Goal: Information Seeking & Learning: Understand process/instructions

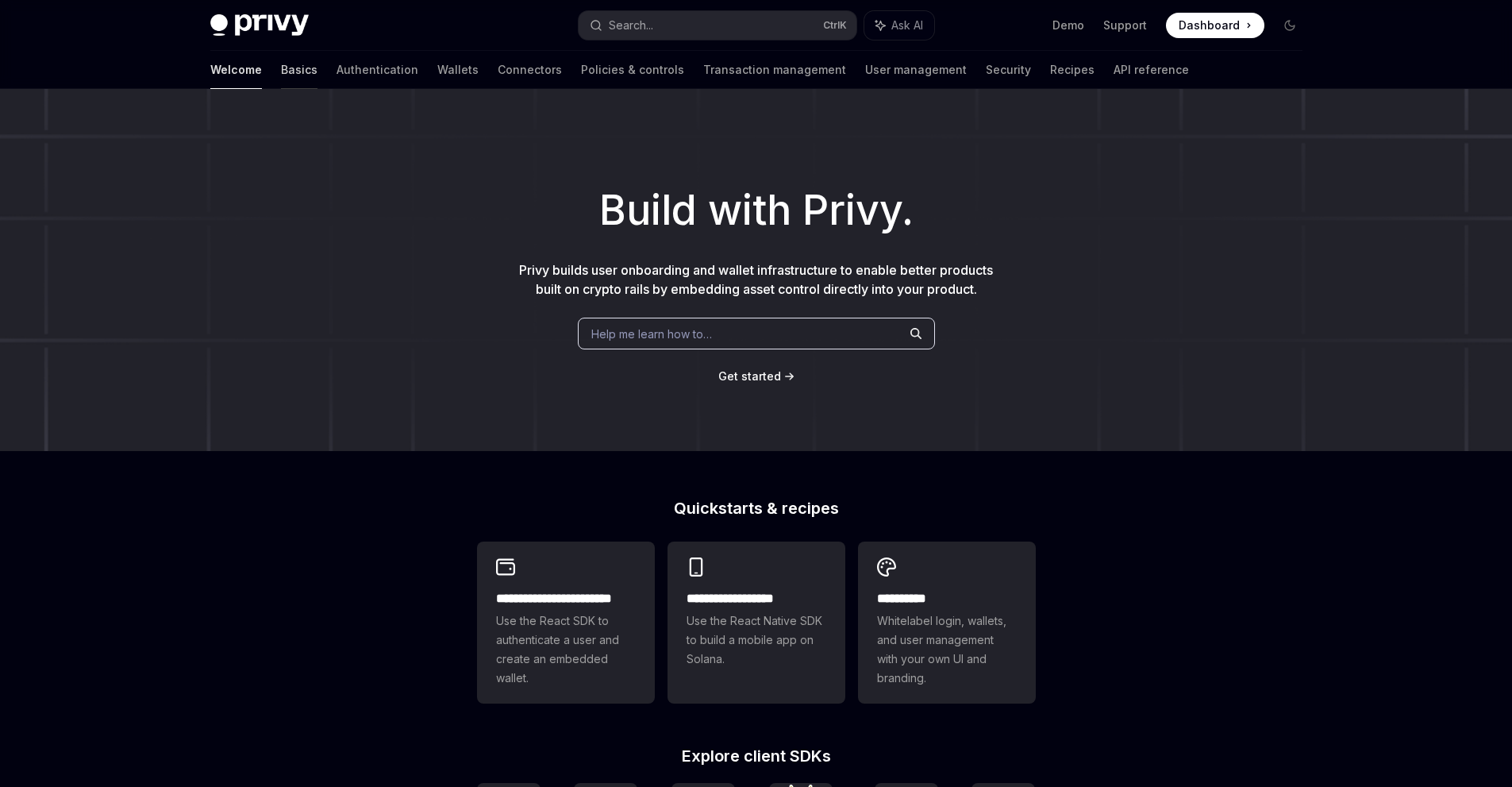
click at [281, 76] on link "Basics" at bounding box center [299, 70] width 37 height 38
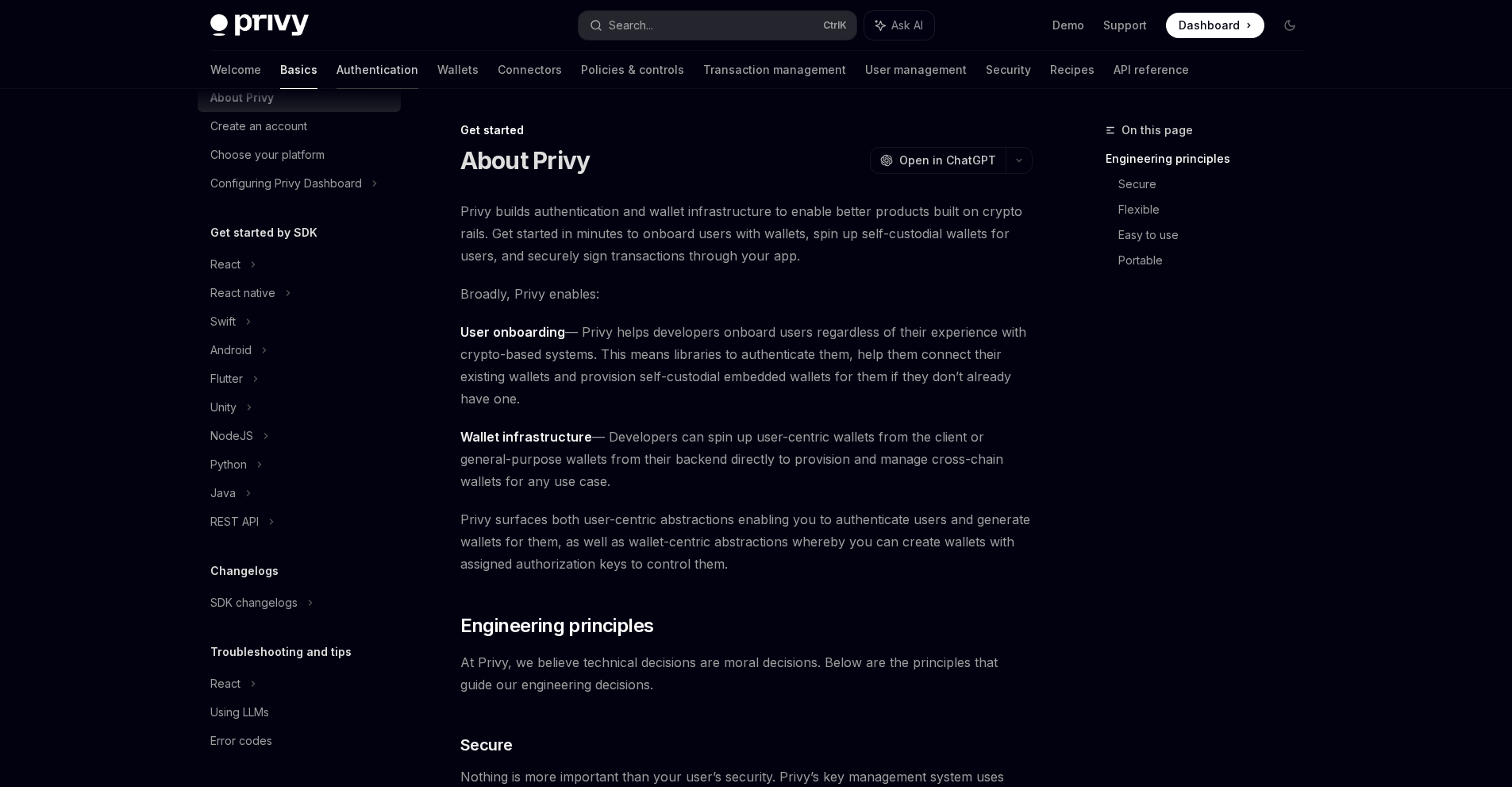
click at [337, 80] on link "Authentication" at bounding box center [378, 70] width 82 height 38
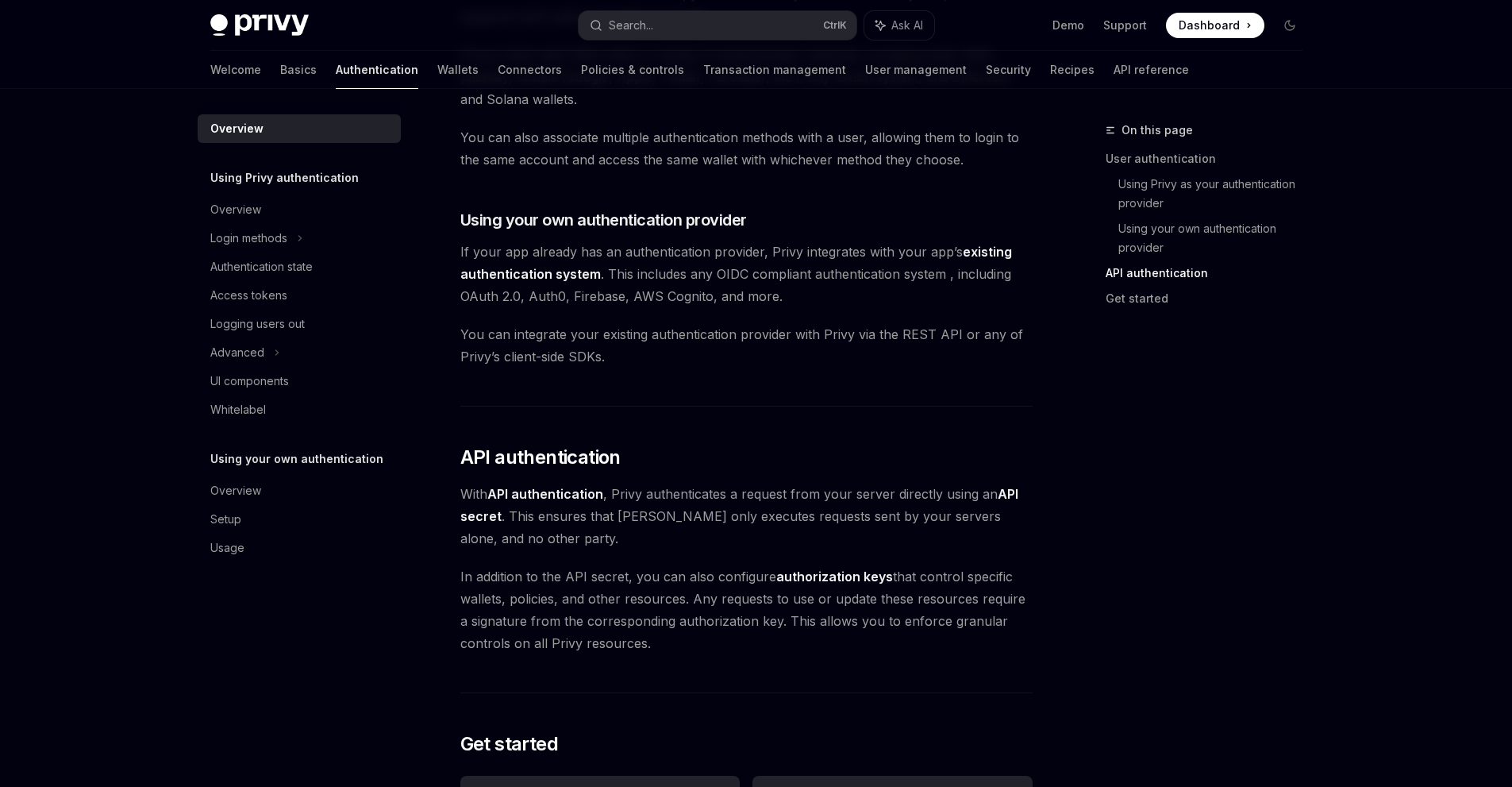
scroll to position [1191, 0]
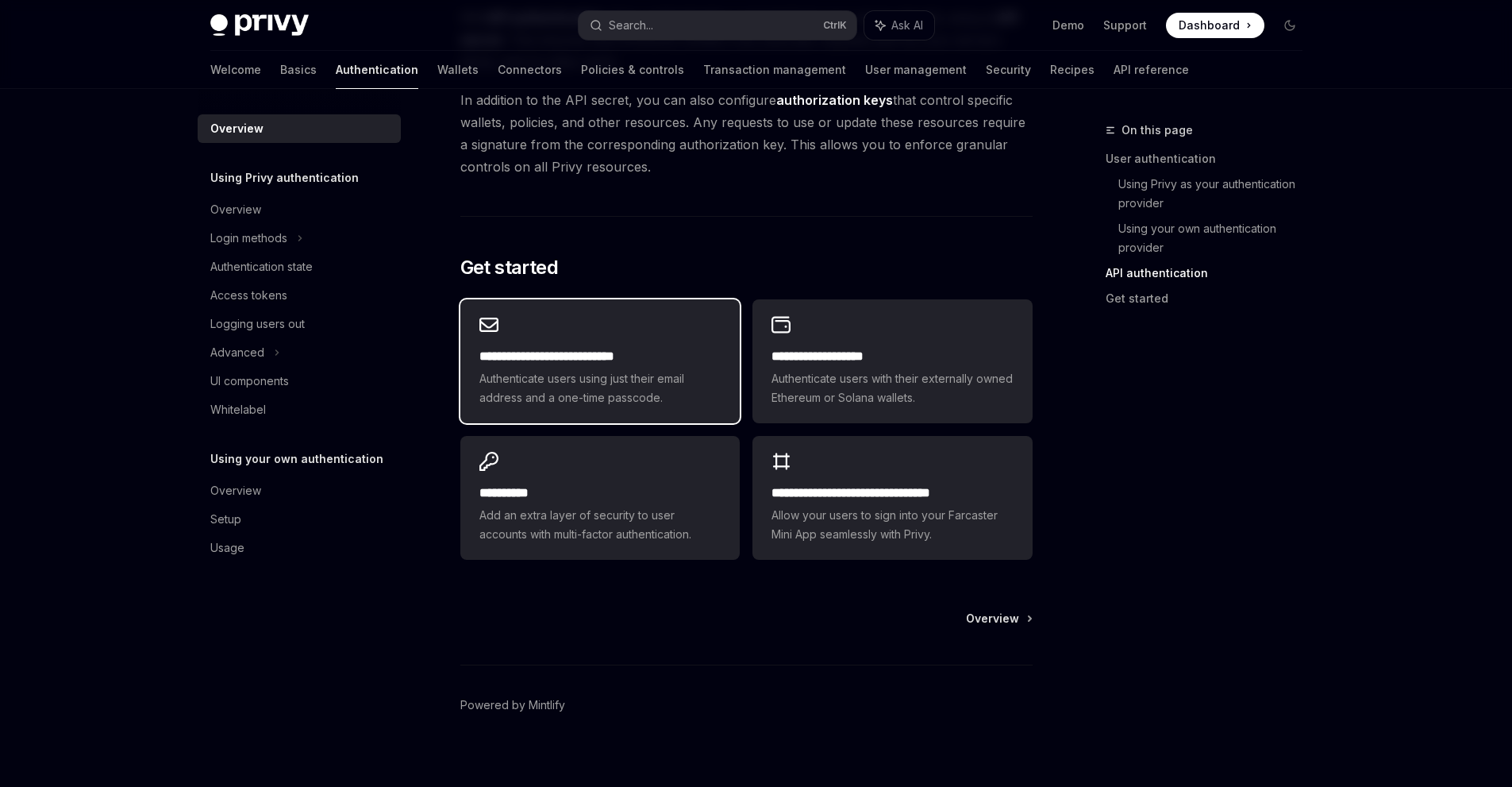
click at [592, 408] on div "**********" at bounding box center [599, 361] width 279 height 124
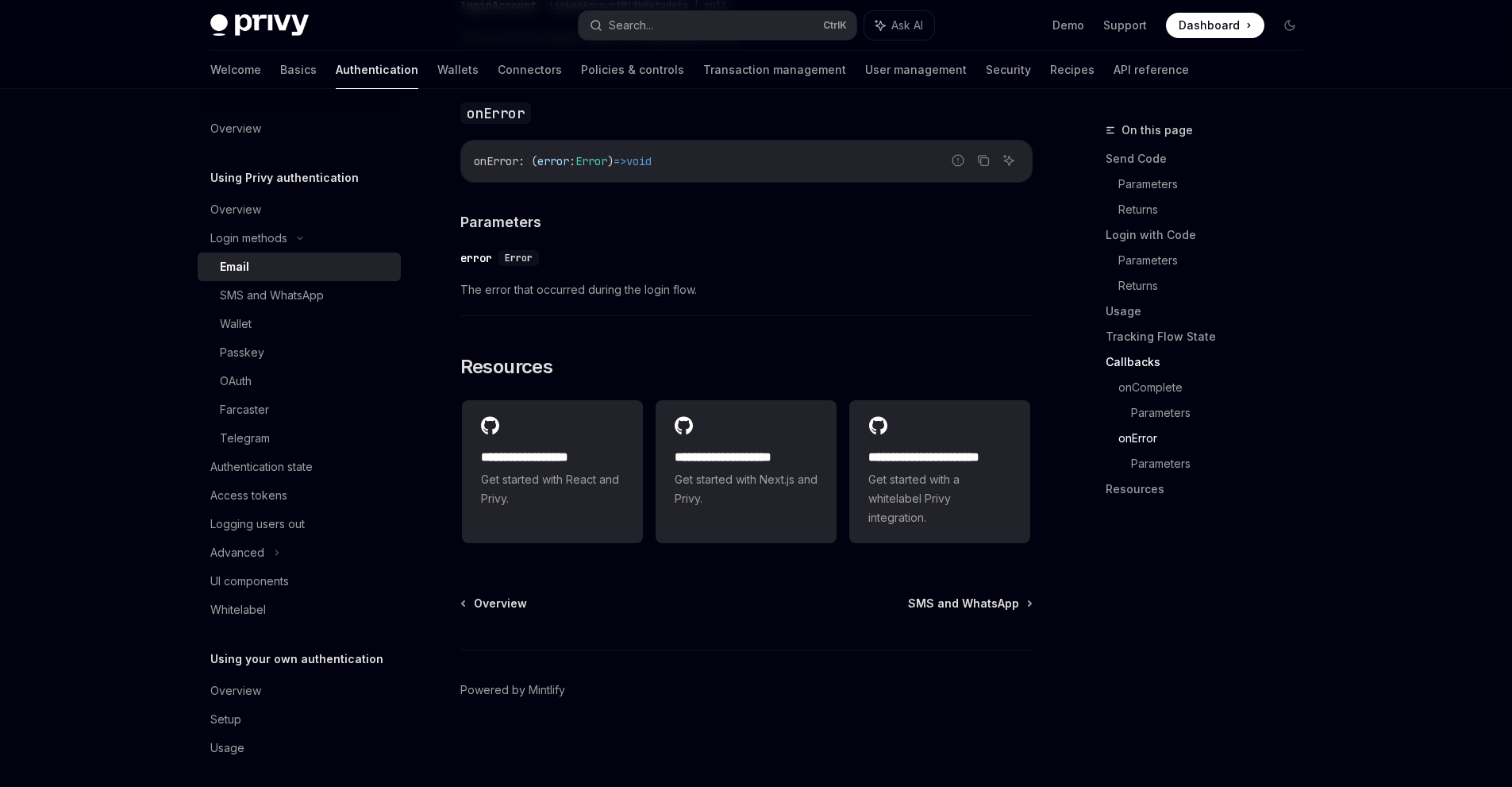
scroll to position [3096, 0]
click at [325, 323] on div "Wallet" at bounding box center [306, 323] width 172 height 19
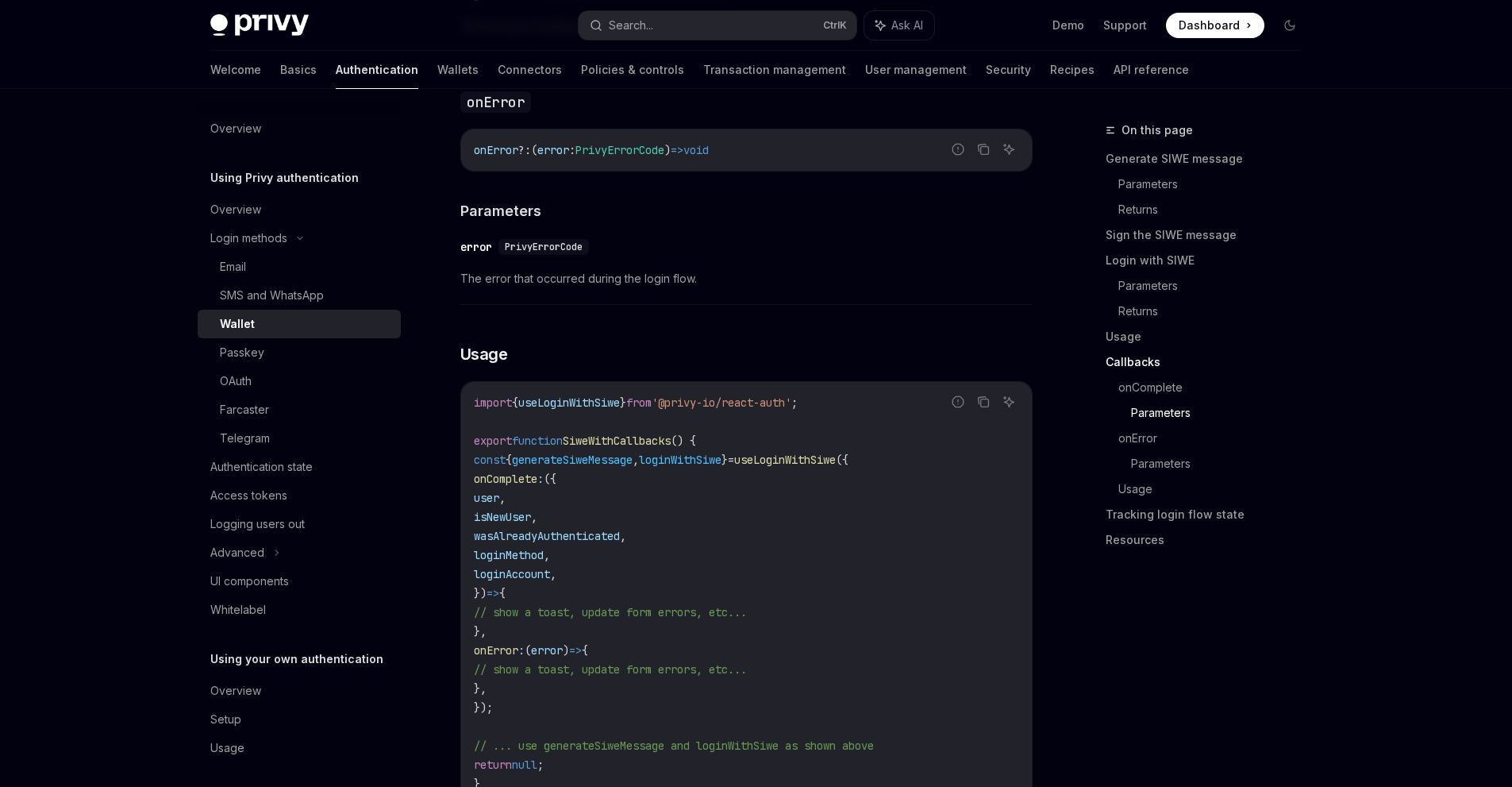
scroll to position [3334, 0]
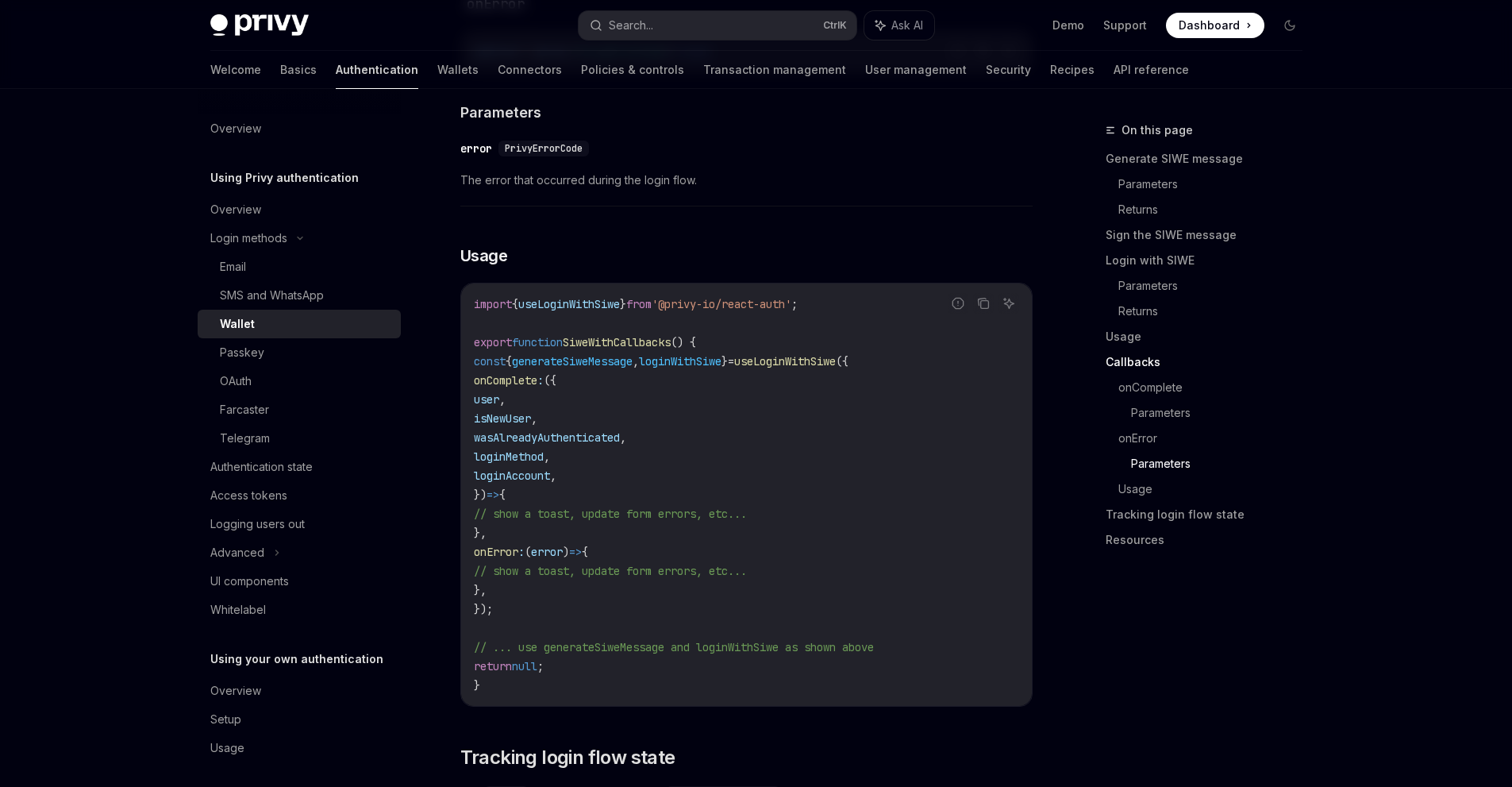
click at [336, 63] on link "Authentication" at bounding box center [377, 70] width 83 height 38
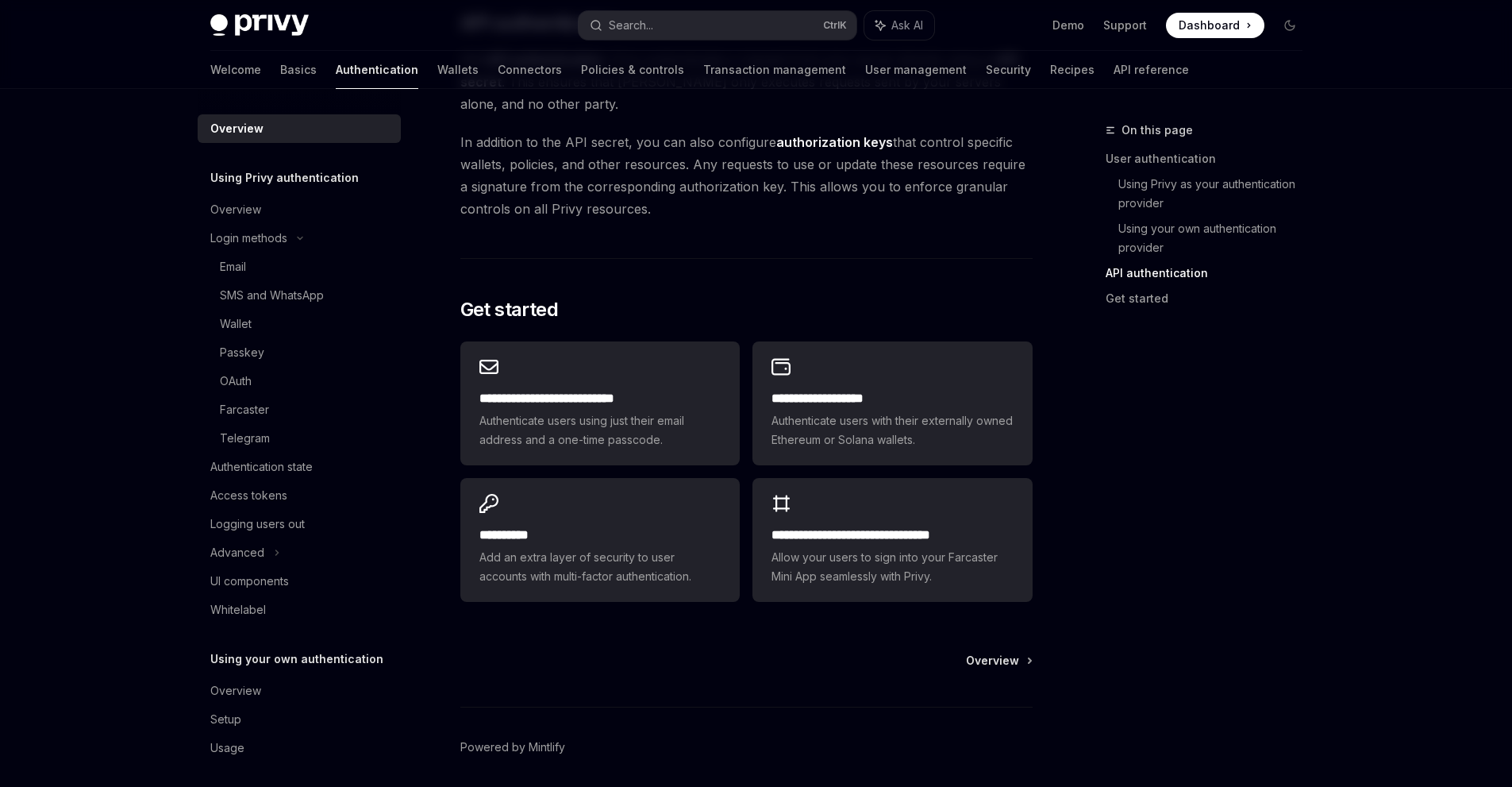
scroll to position [1206, 0]
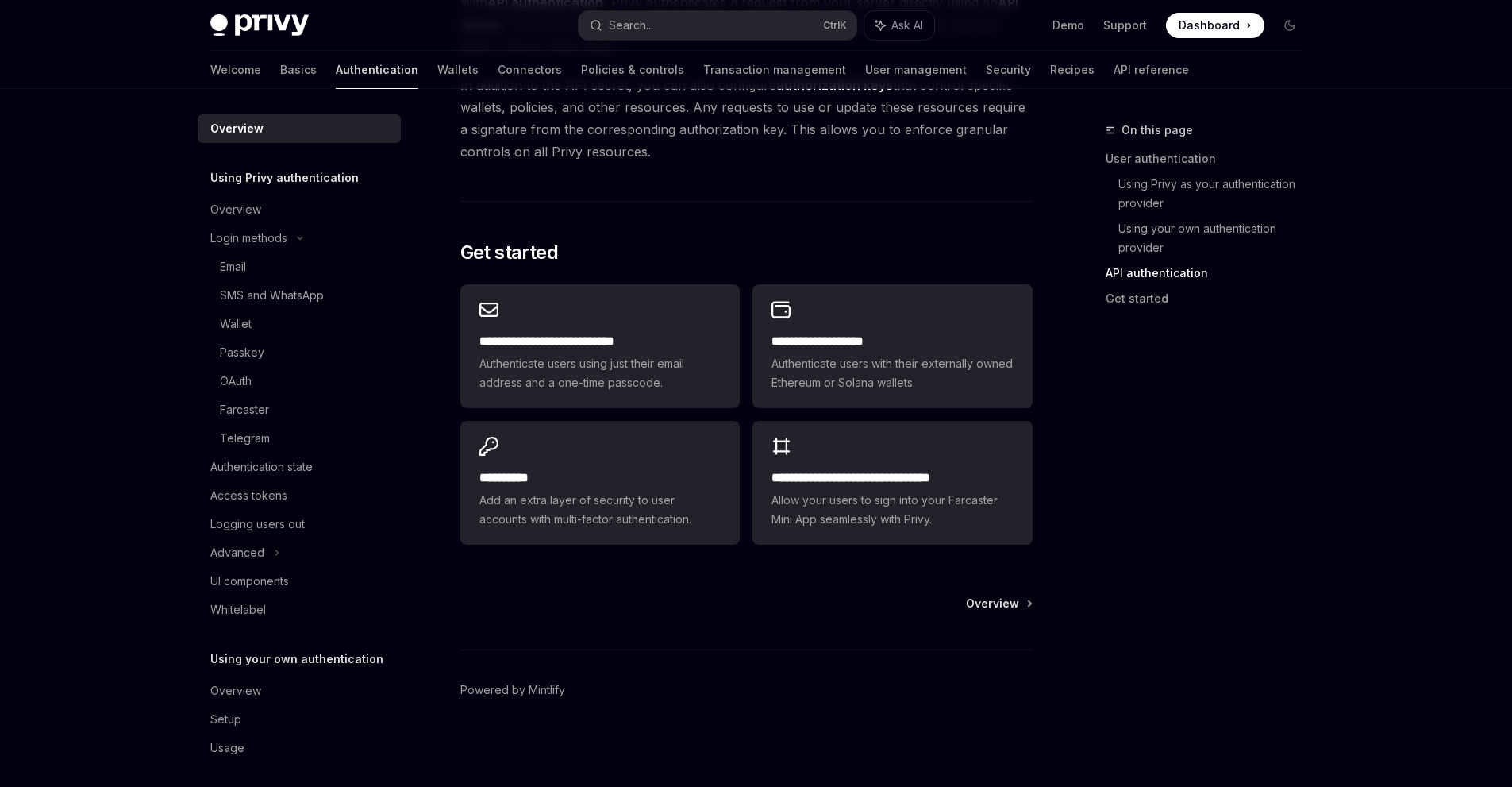
click at [336, 69] on link "Authentication" at bounding box center [377, 70] width 83 height 38
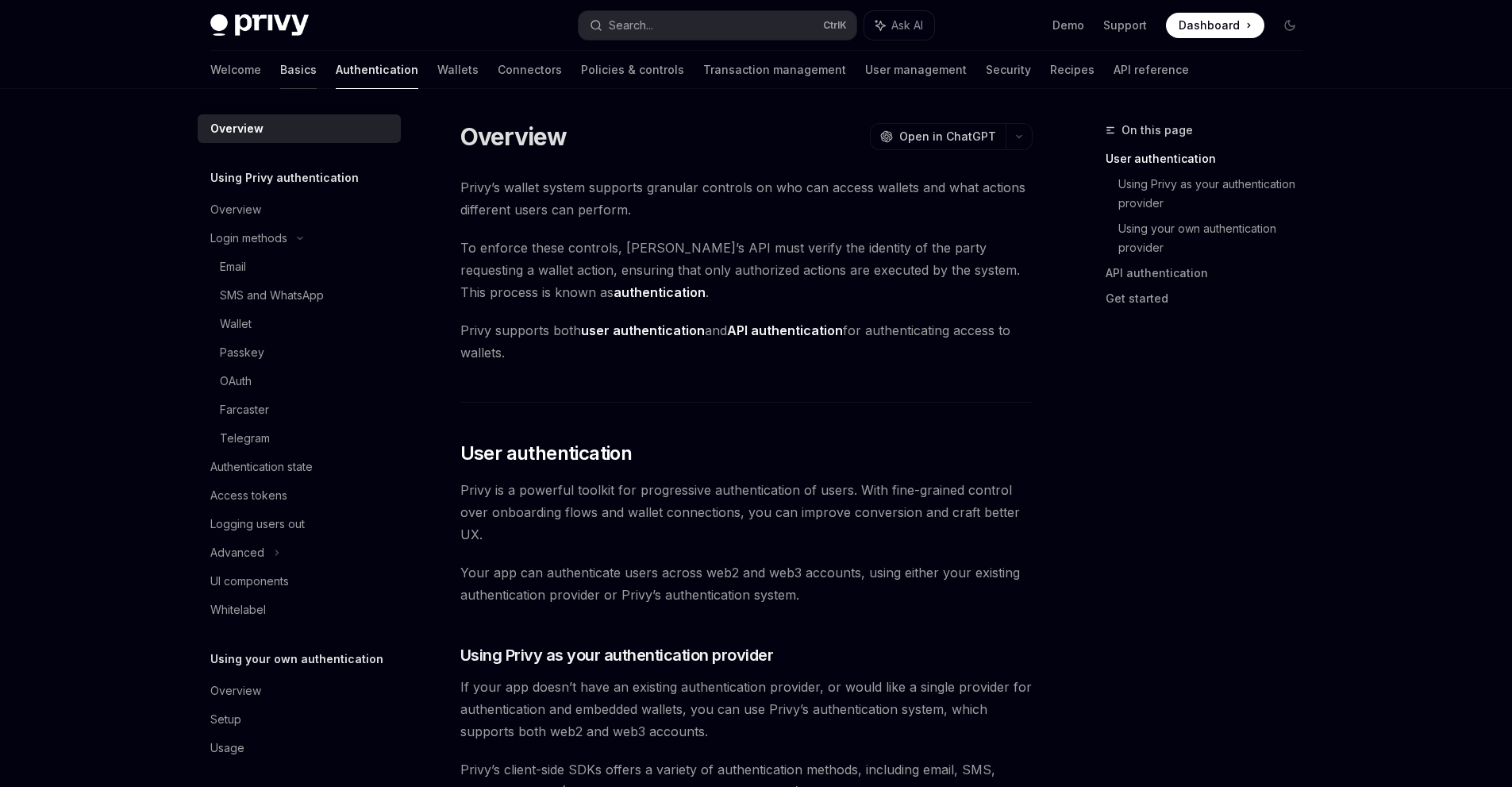
click at [280, 74] on link "Basics" at bounding box center [298, 70] width 37 height 38
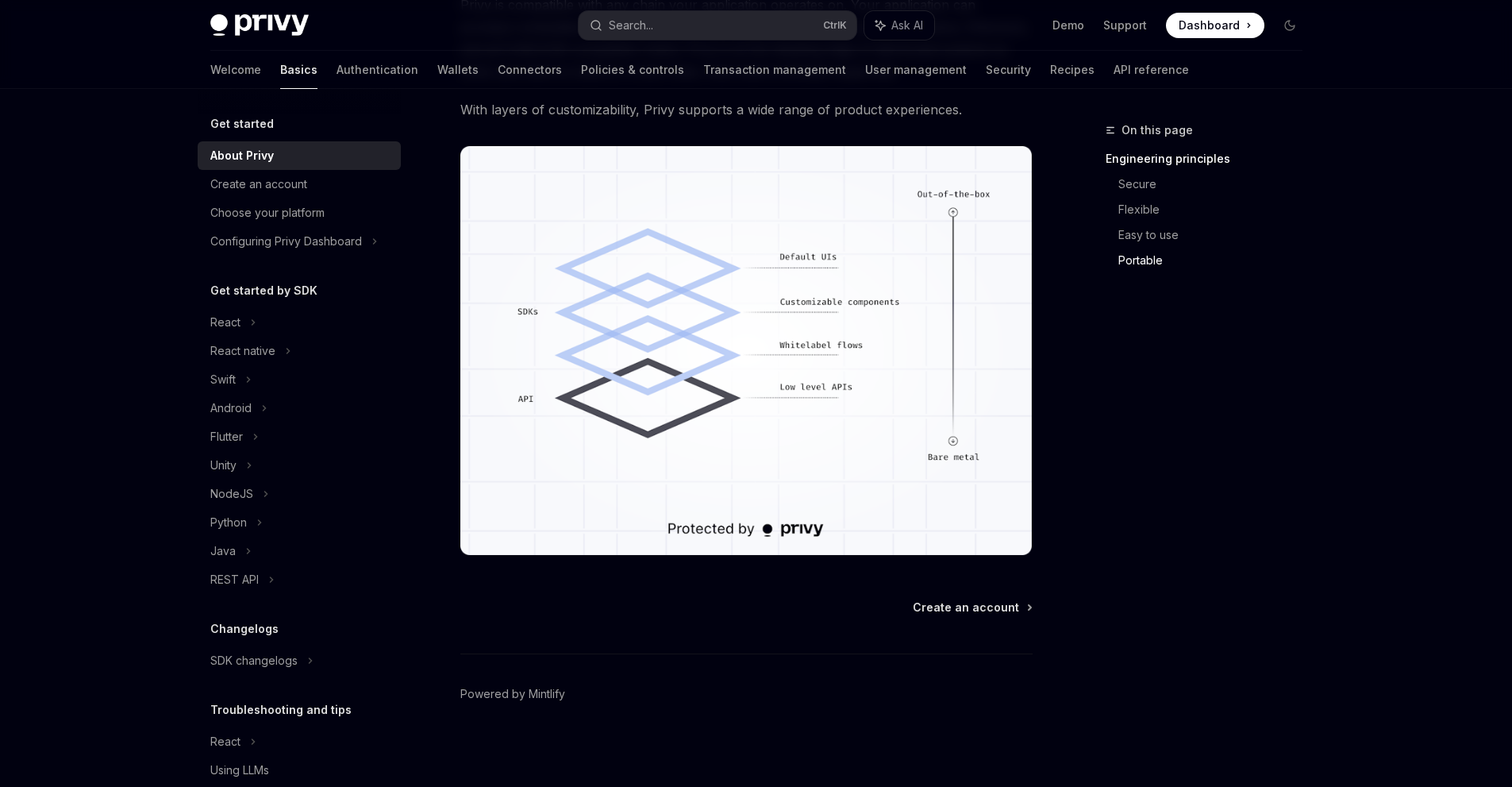
scroll to position [1290, 0]
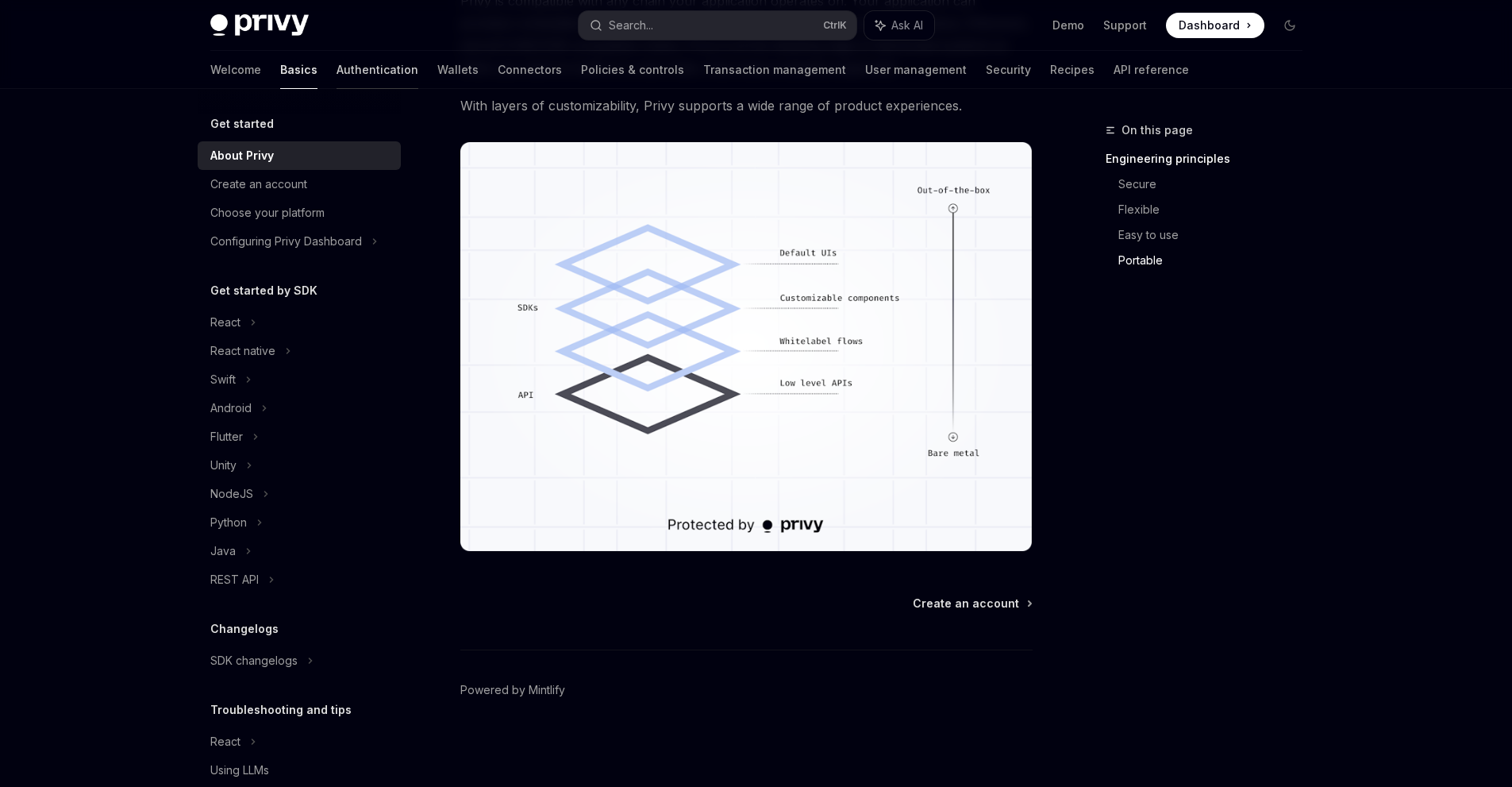
click at [337, 63] on link "Authentication" at bounding box center [378, 70] width 82 height 38
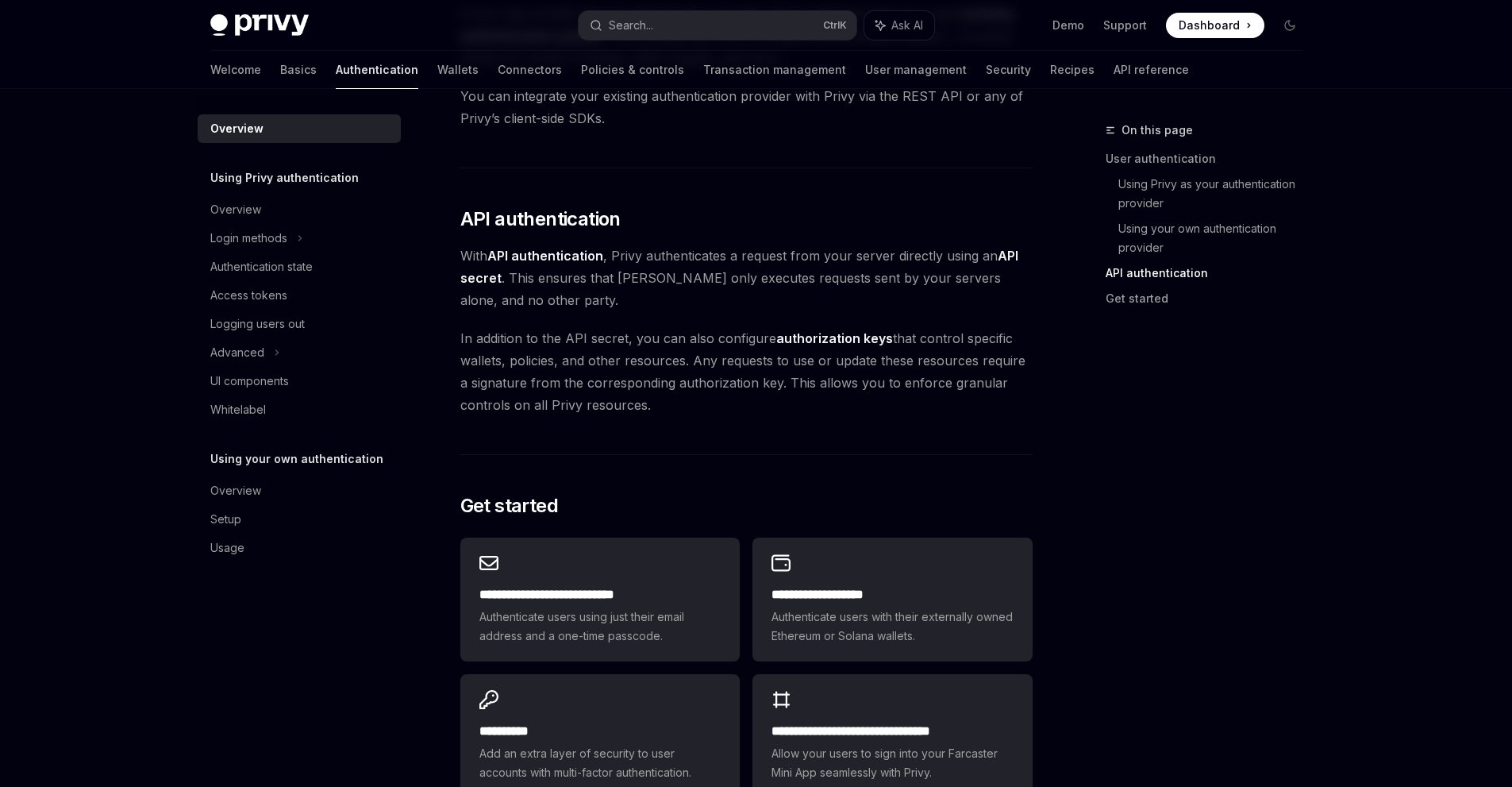
scroll to position [1206, 0]
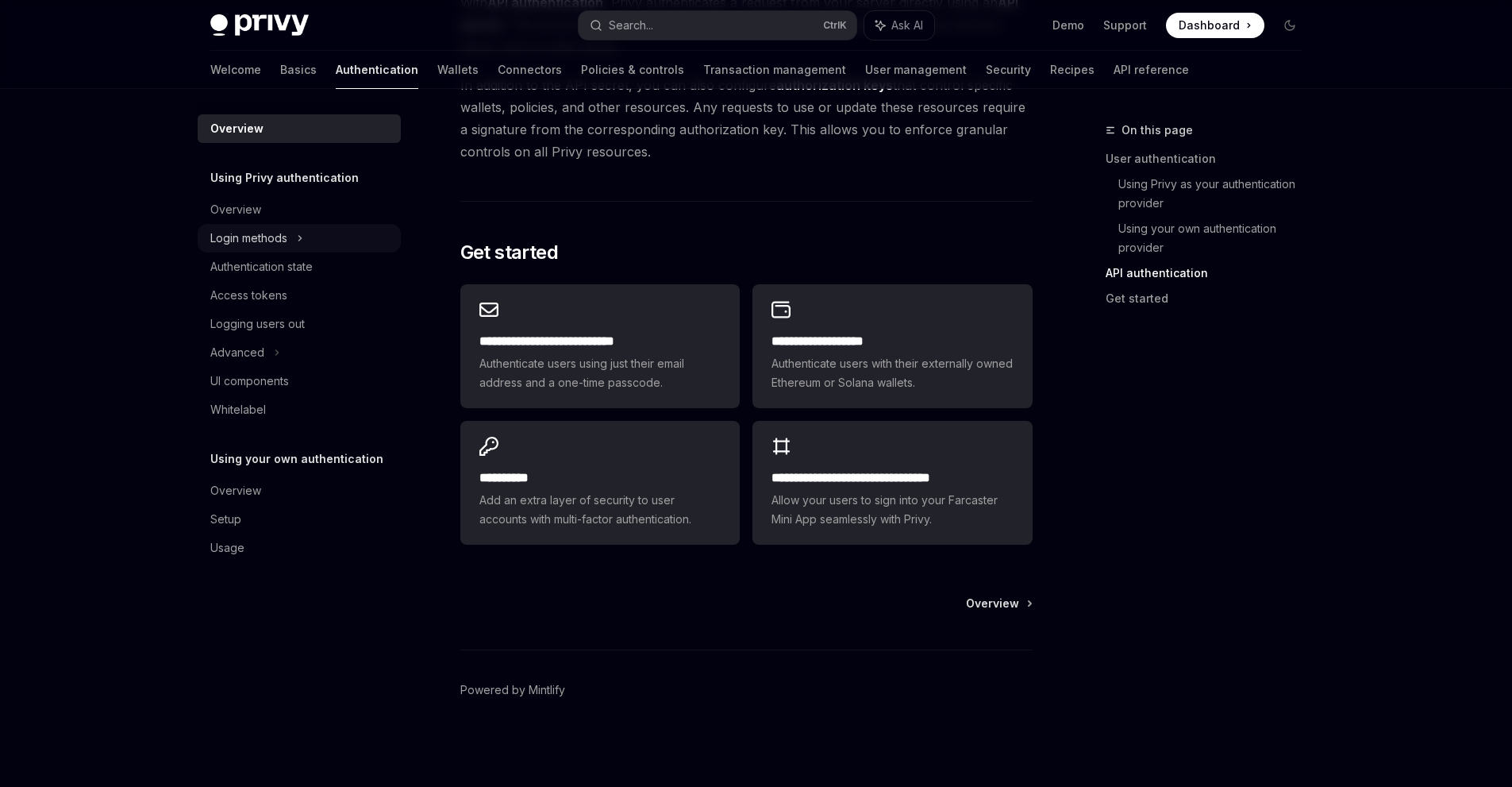
click at [307, 240] on div "Login methods" at bounding box center [299, 238] width 203 height 28
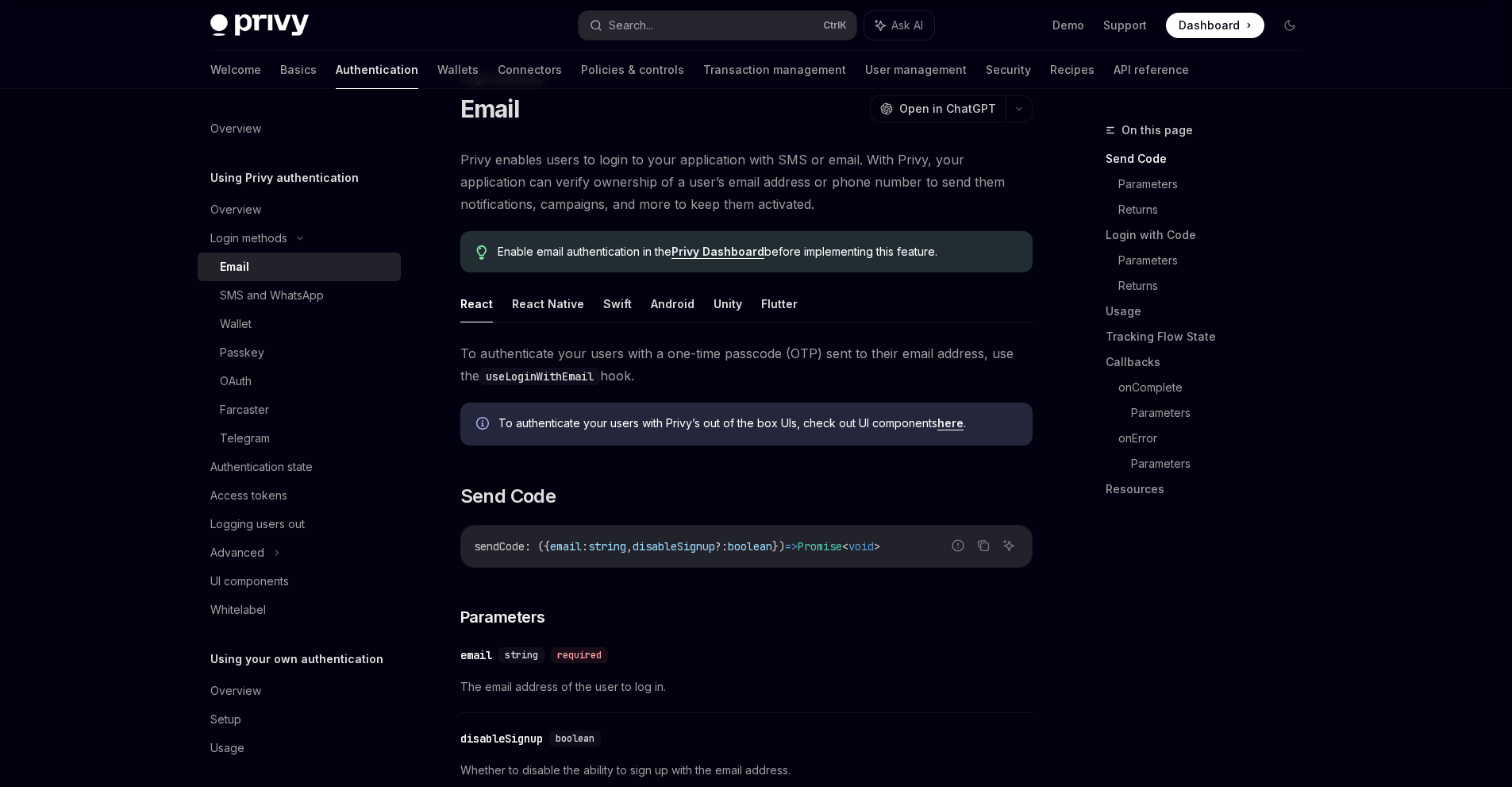
scroll to position [79, 0]
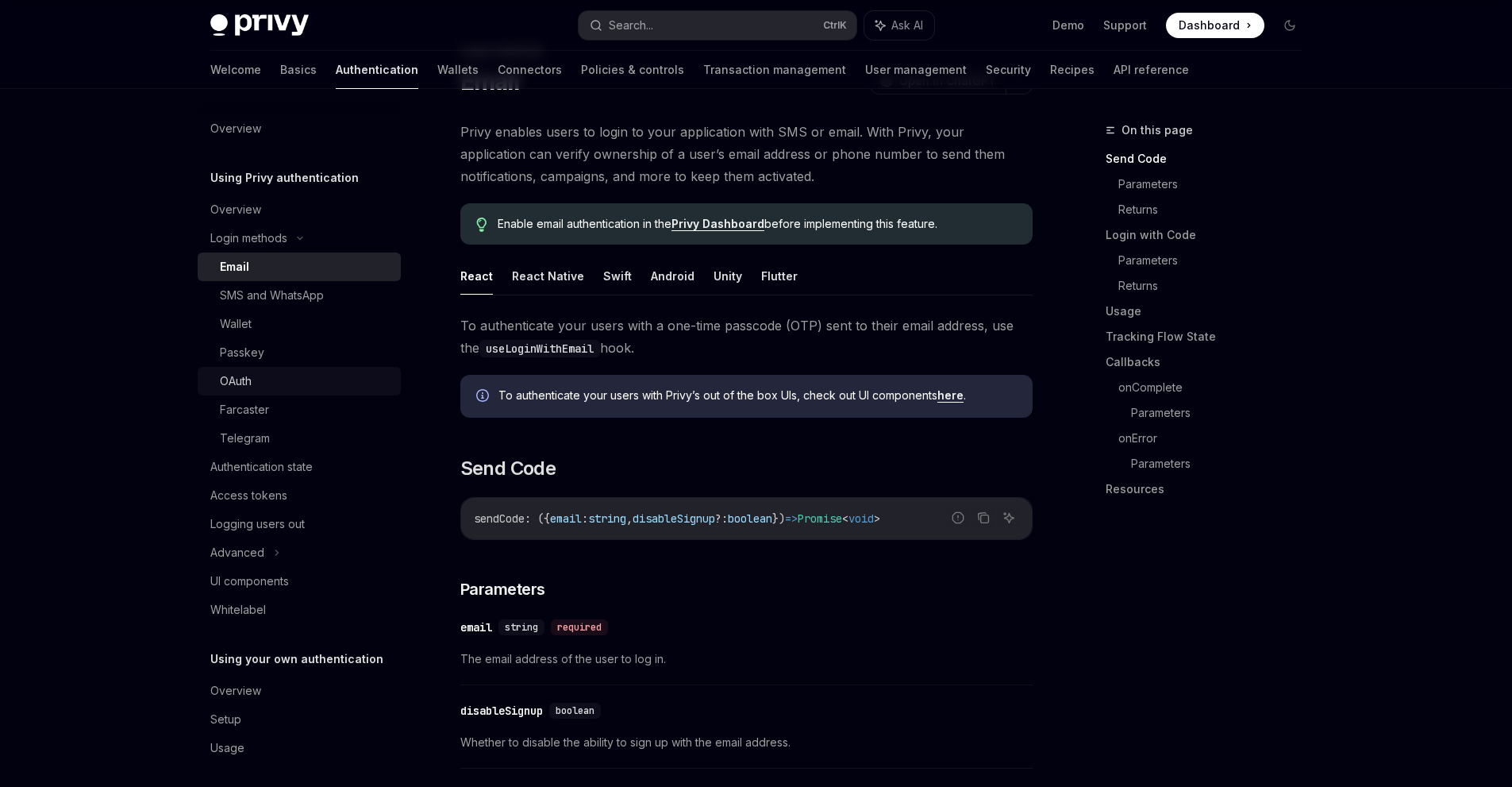
click at [290, 388] on div "OAuth" at bounding box center [306, 381] width 172 height 19
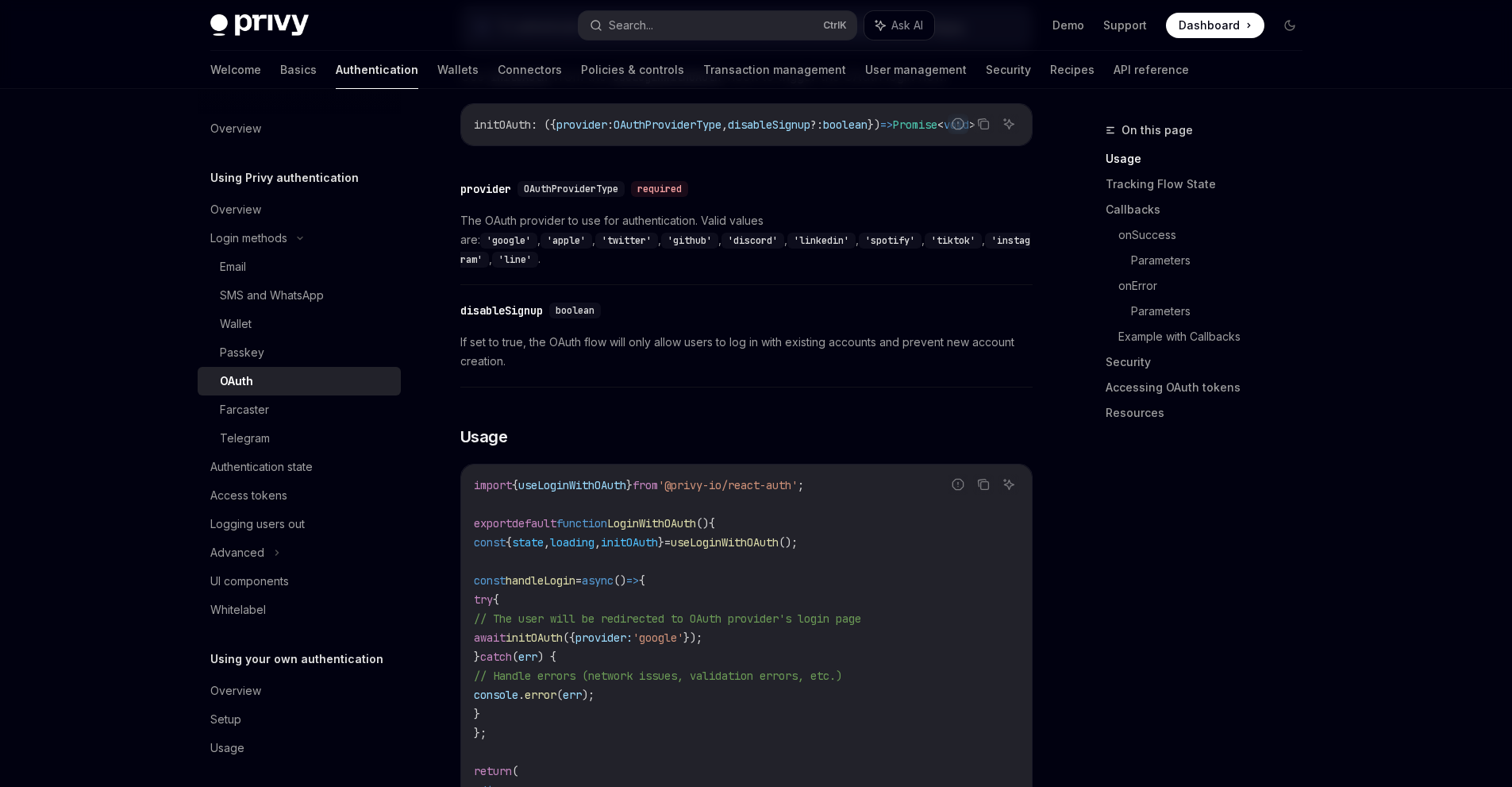
scroll to position [794, 0]
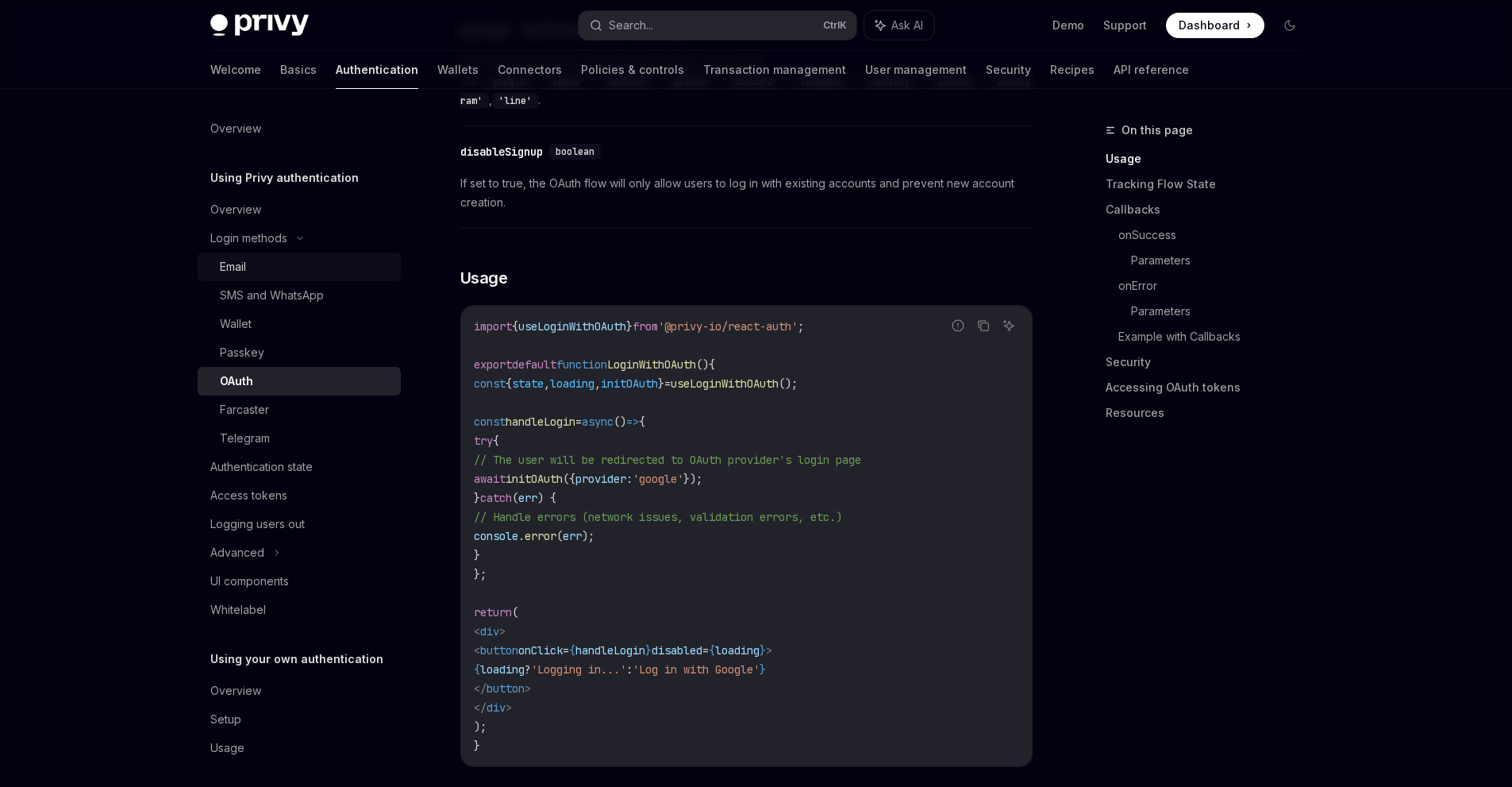
click at [283, 273] on div "Email" at bounding box center [306, 266] width 172 height 19
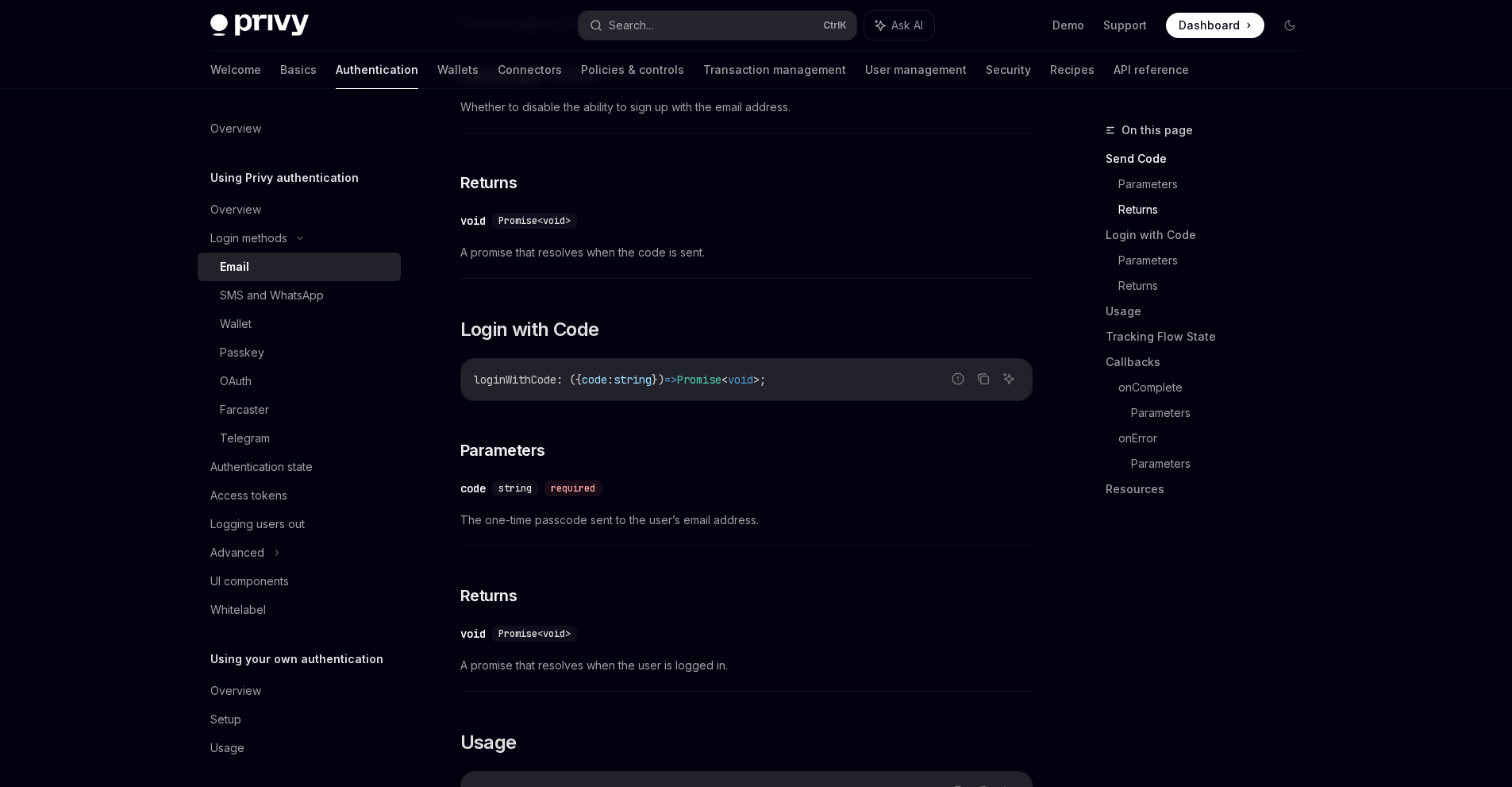
scroll to position [1111, 0]
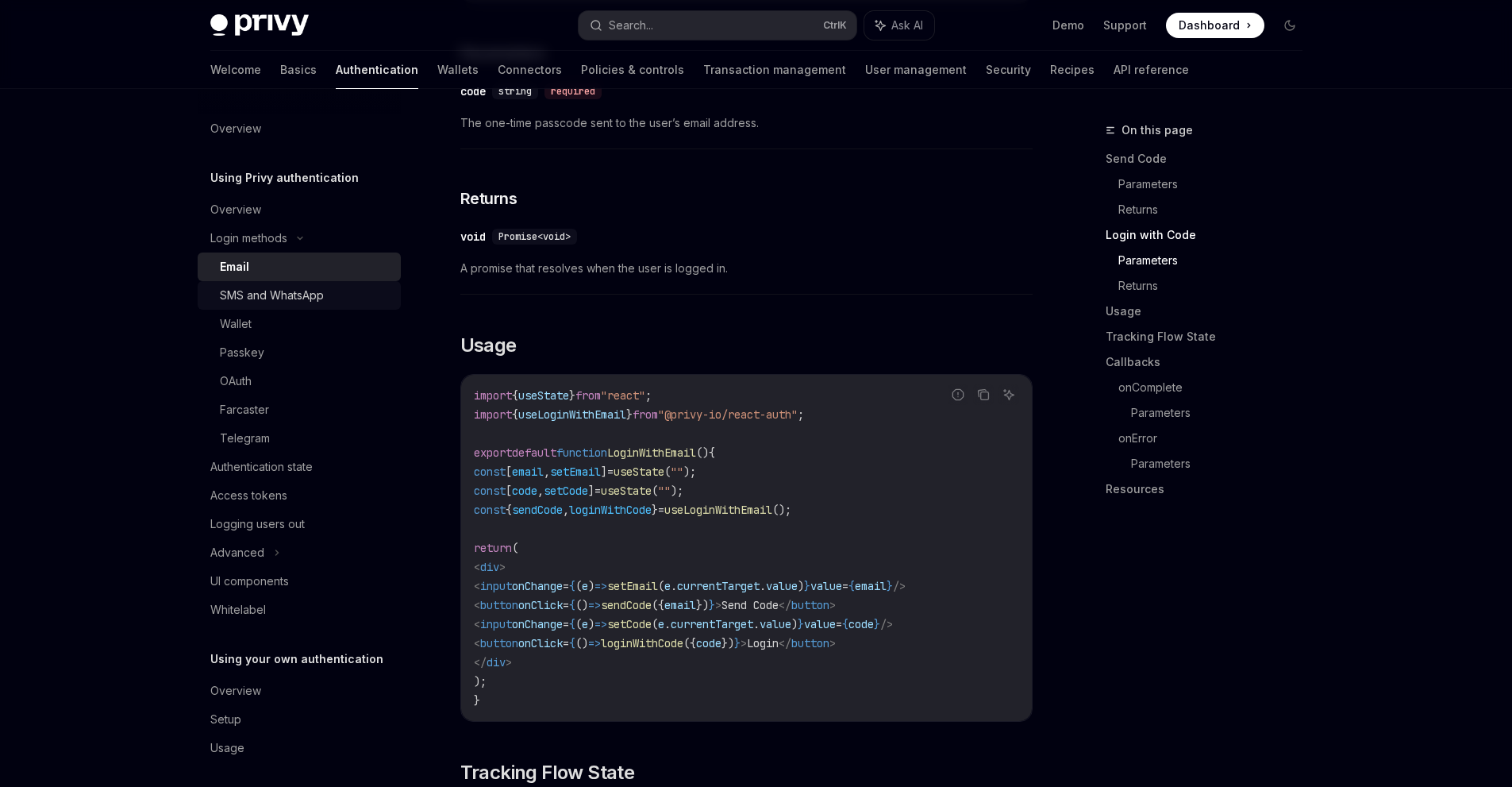
click at [290, 296] on div "SMS and WhatsApp" at bounding box center [272, 295] width 104 height 19
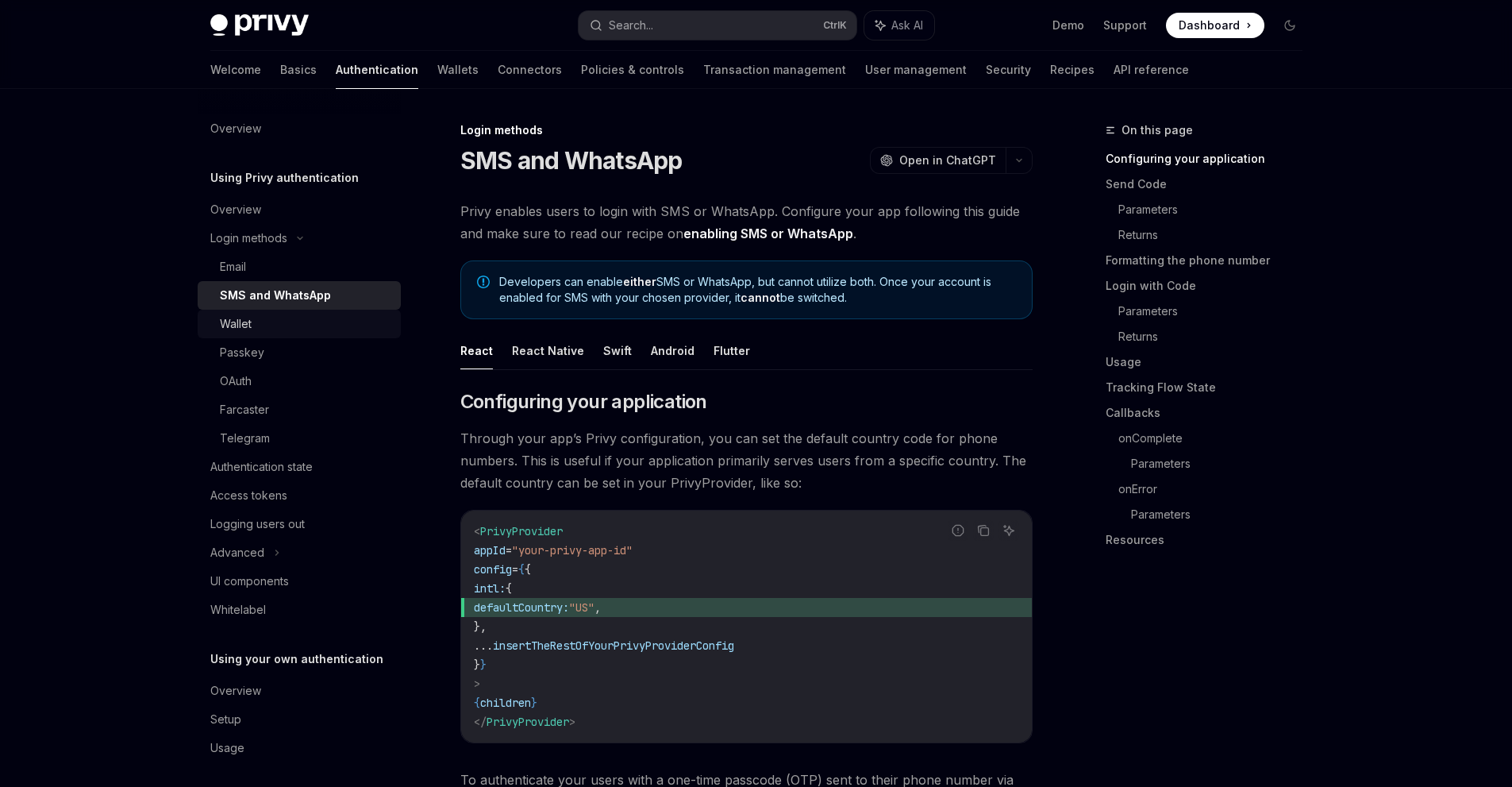
click at [272, 313] on link "Wallet" at bounding box center [299, 323] width 203 height 28
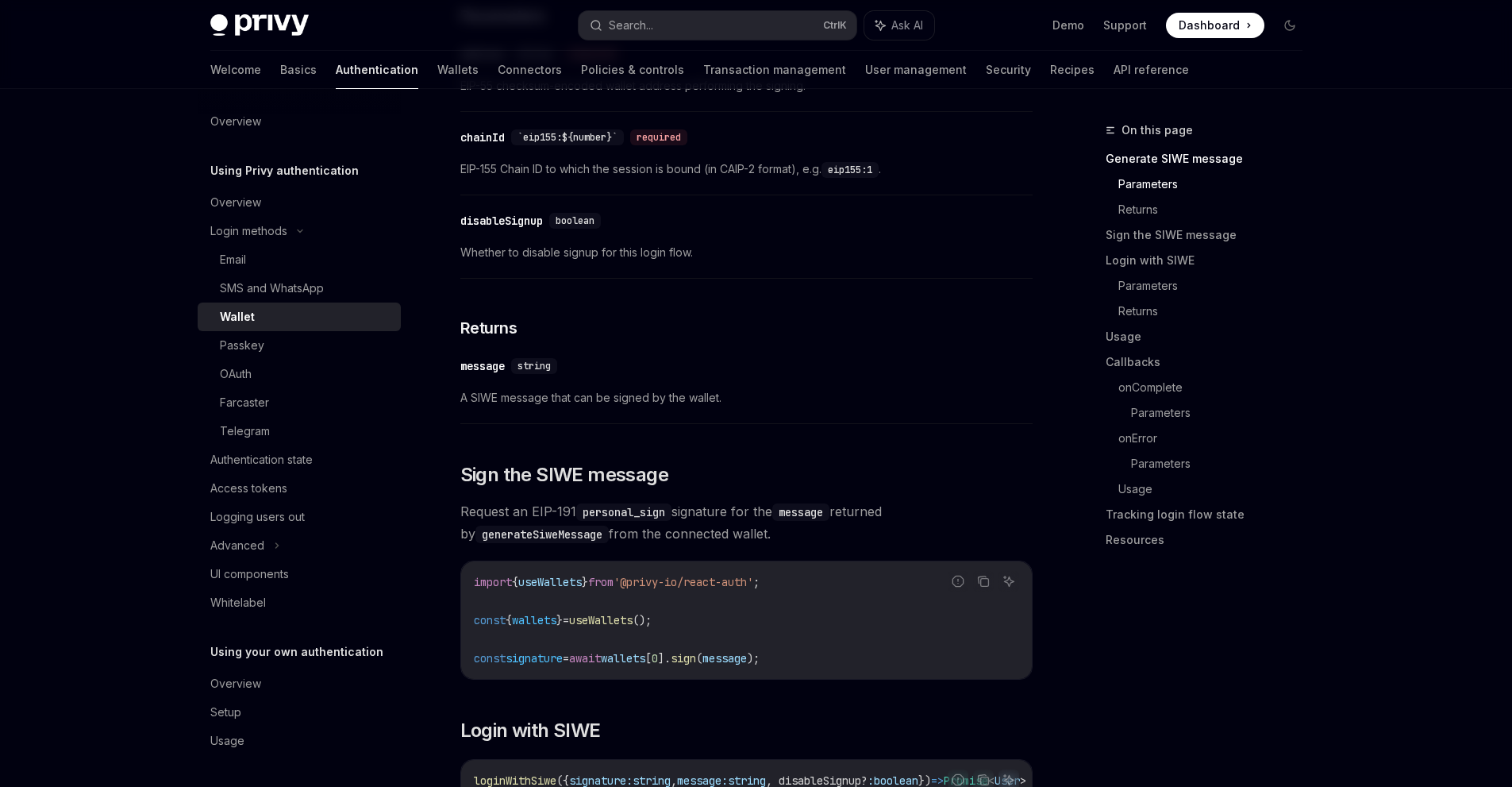
scroll to position [873, 0]
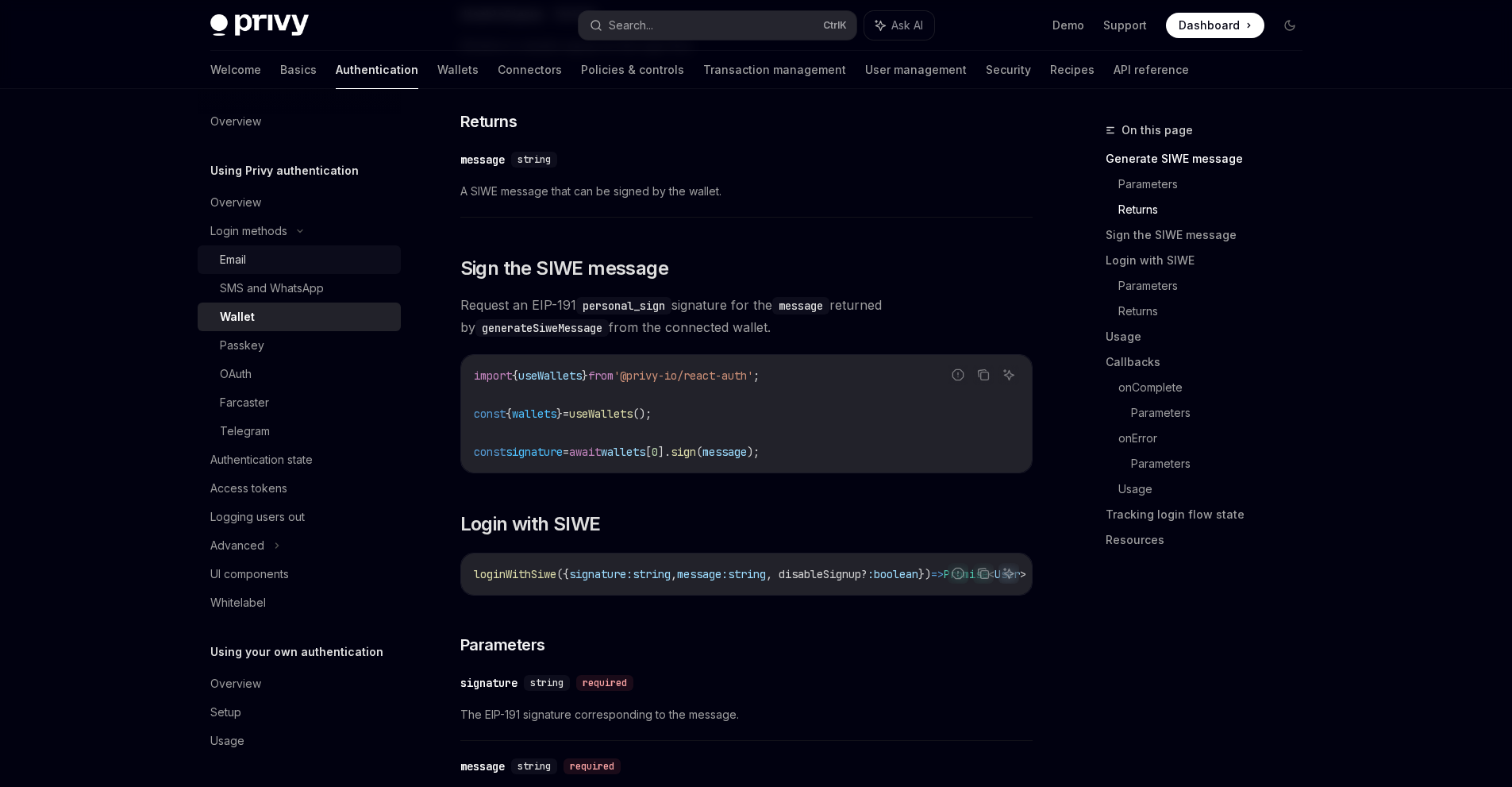
click at [315, 267] on div "Email" at bounding box center [306, 259] width 172 height 19
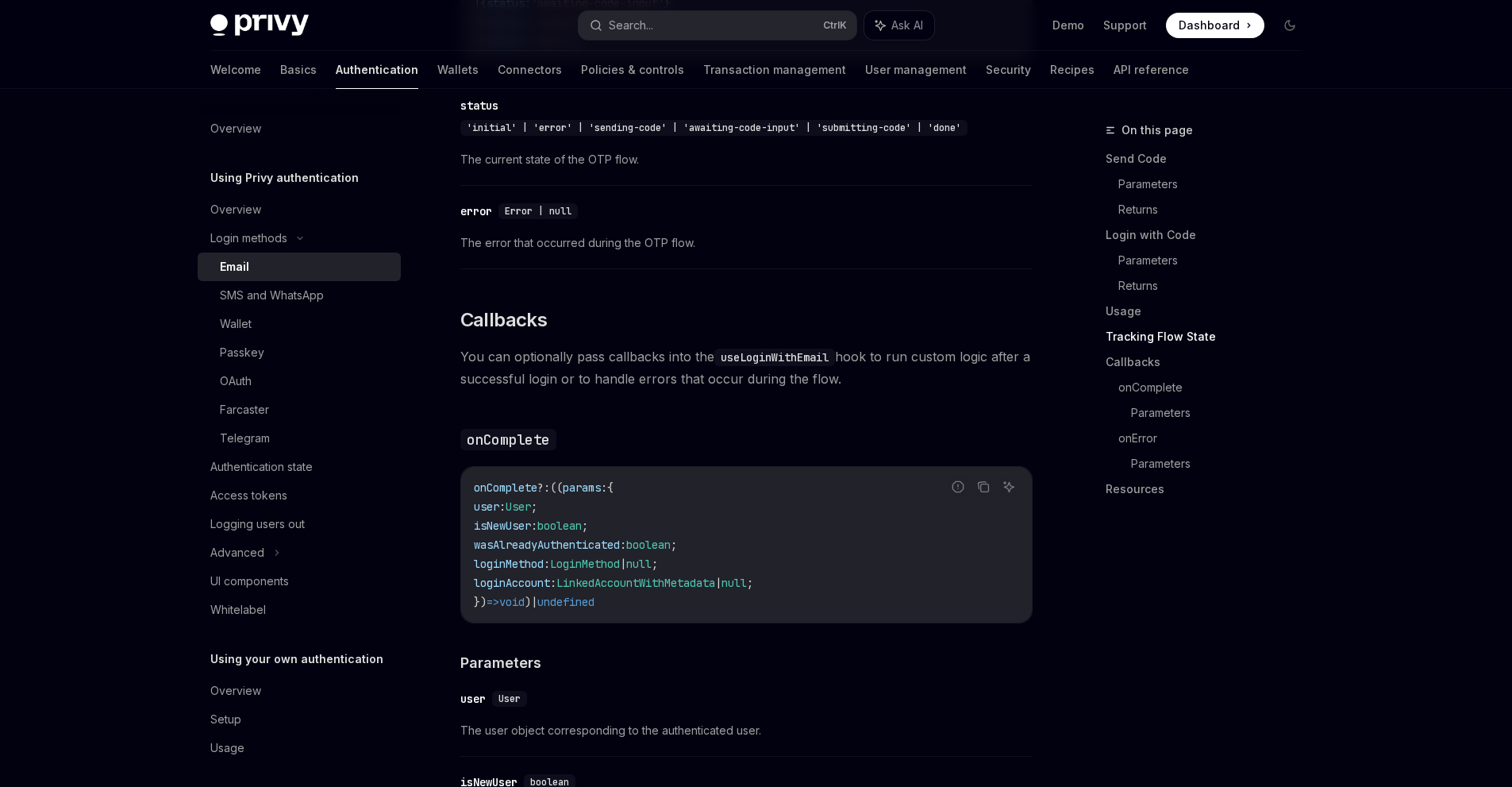
scroll to position [1667, 0]
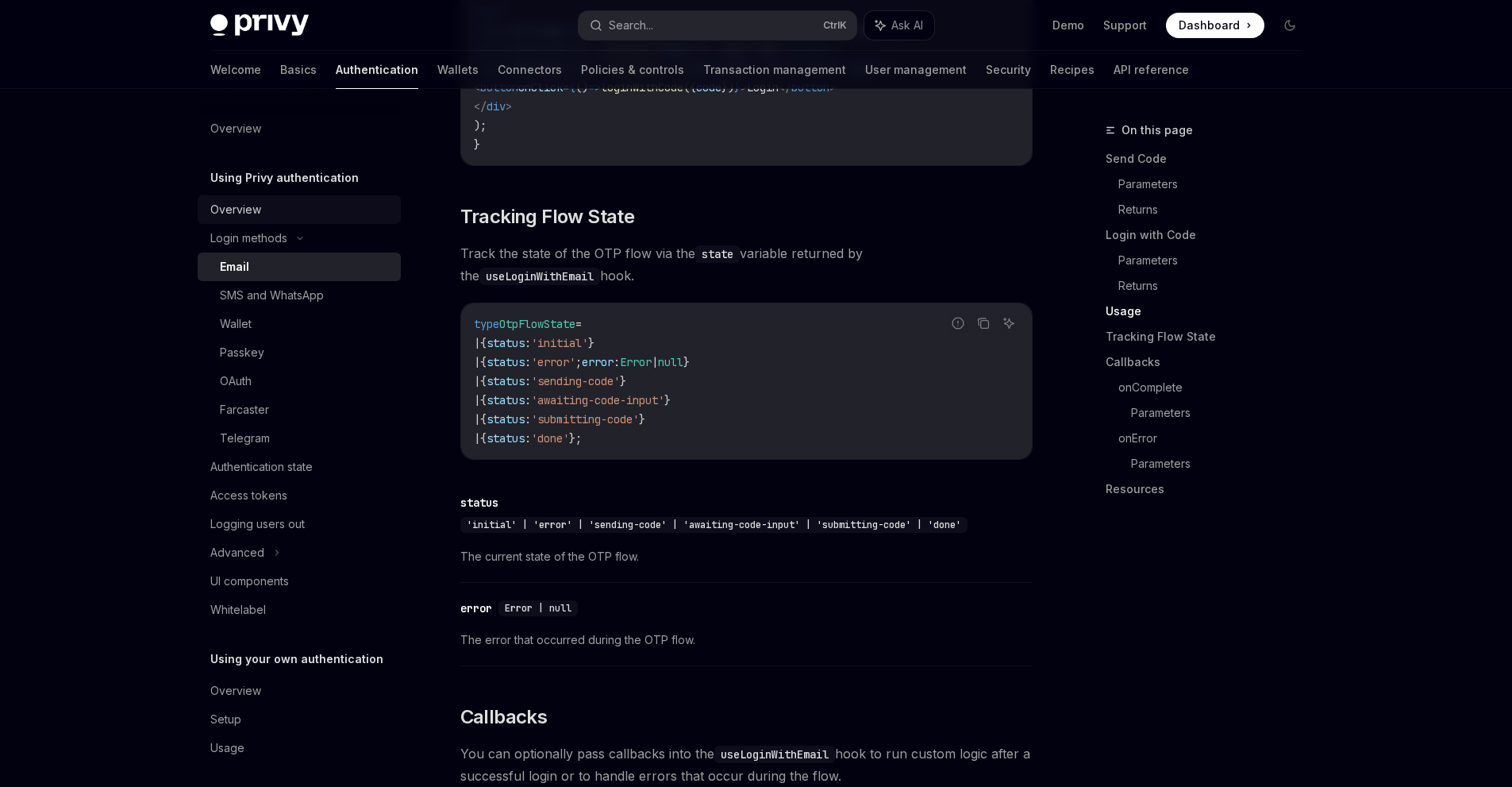
click at [247, 207] on div "Overview" at bounding box center [235, 209] width 51 height 19
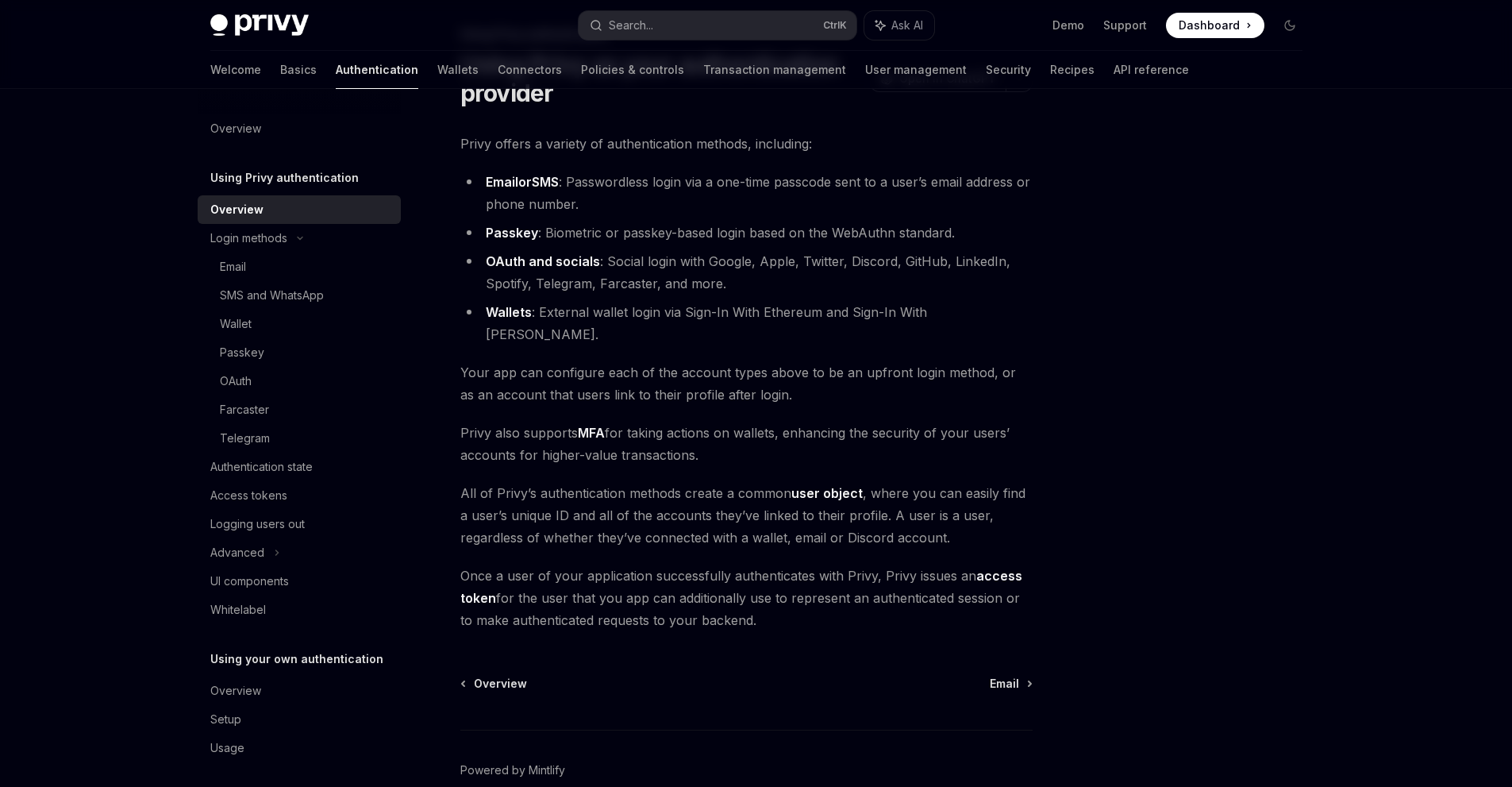
scroll to position [154, 0]
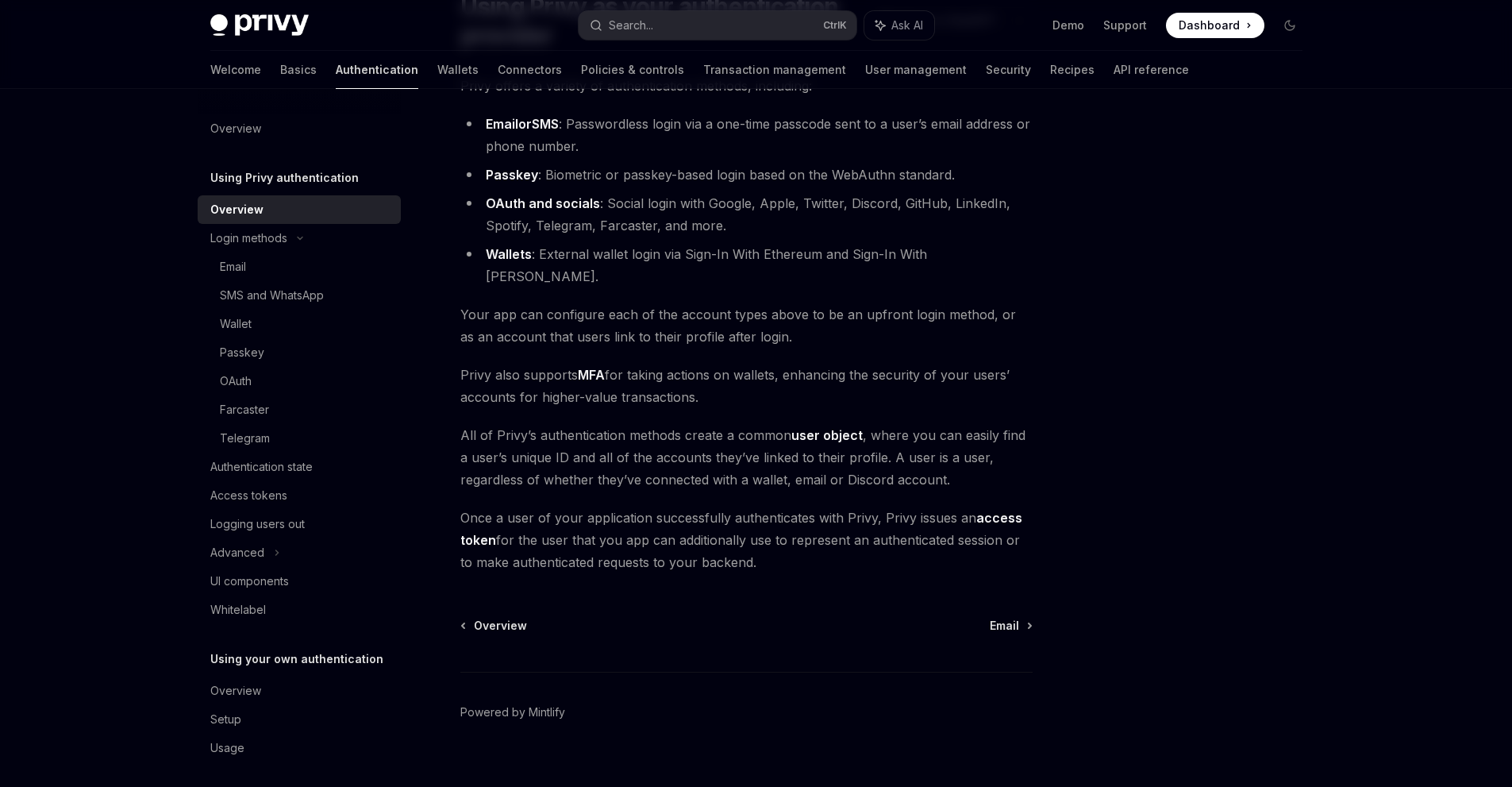
click at [336, 74] on link "Authentication" at bounding box center [377, 70] width 83 height 38
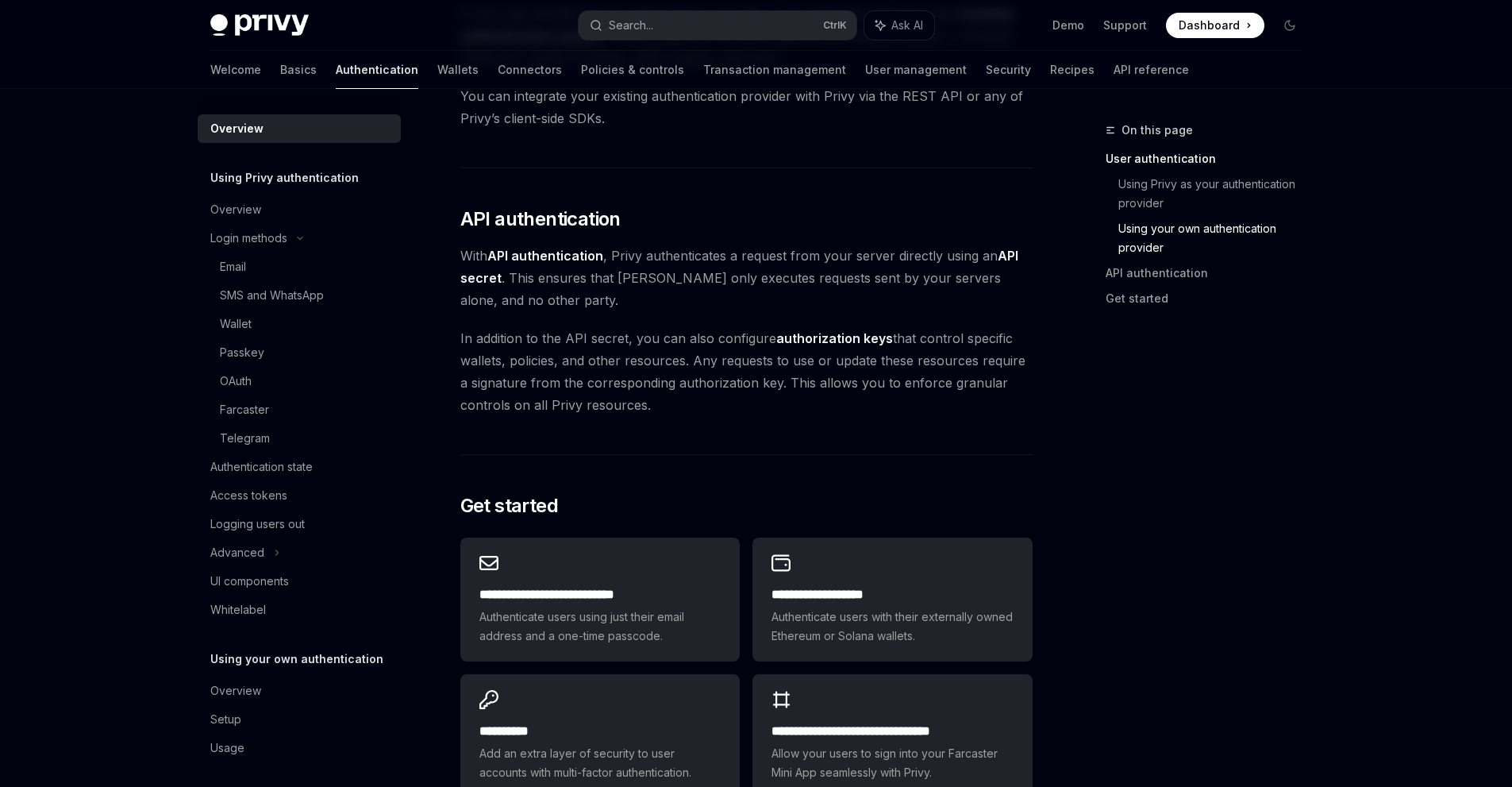
scroll to position [1206, 0]
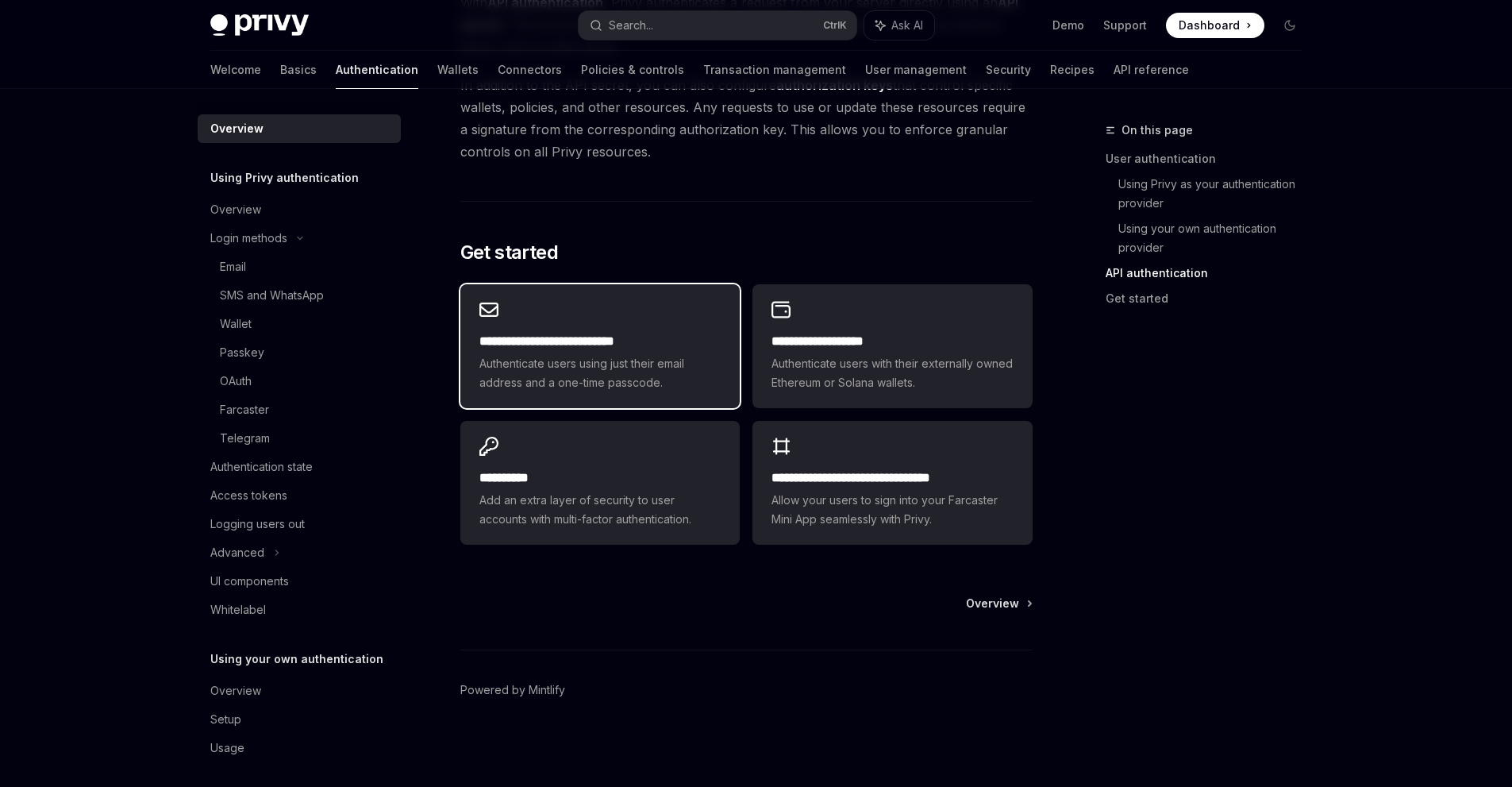
click at [587, 343] on h2 "**********" at bounding box center [599, 341] width 241 height 19
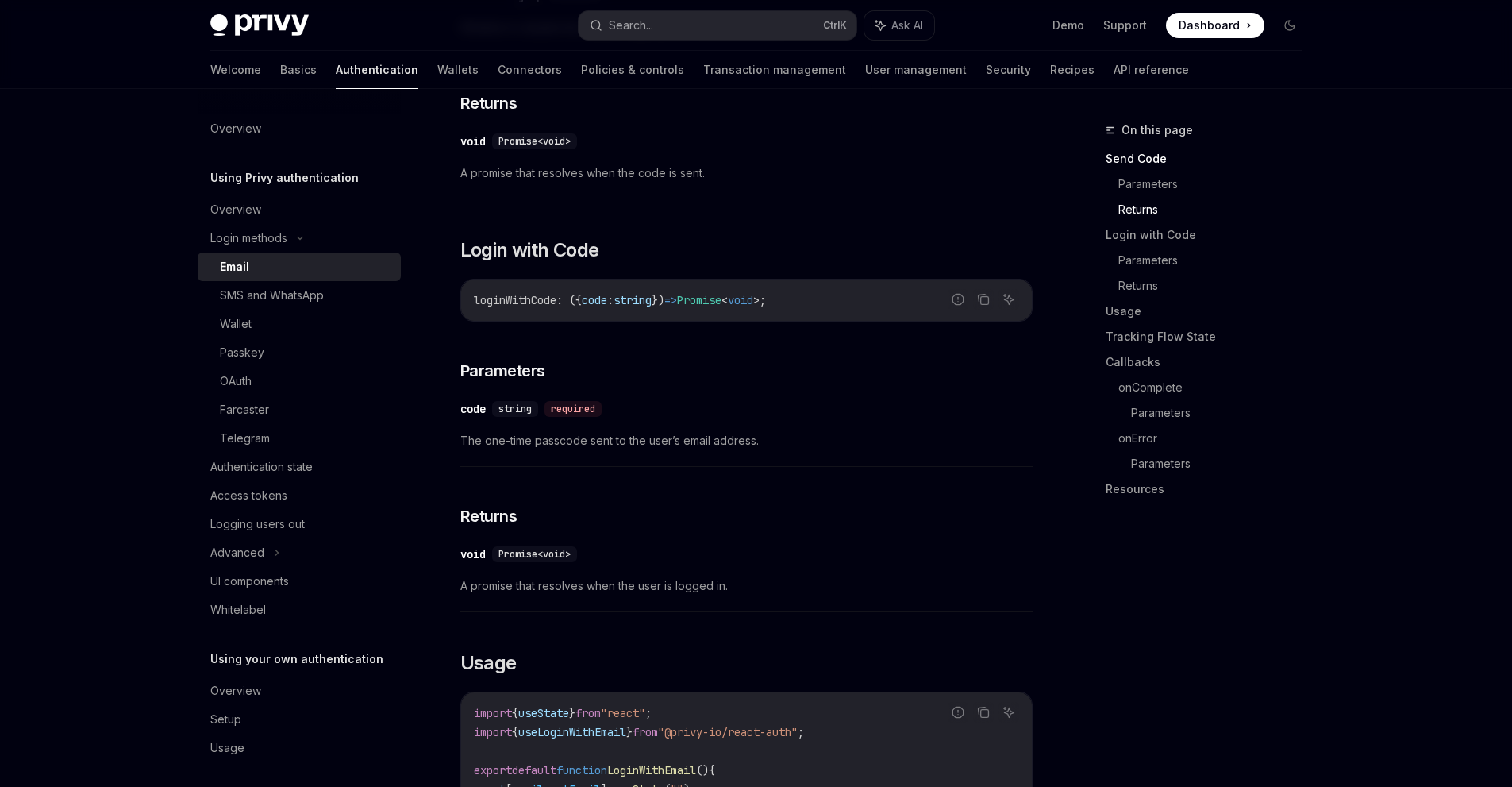
scroll to position [1032, 0]
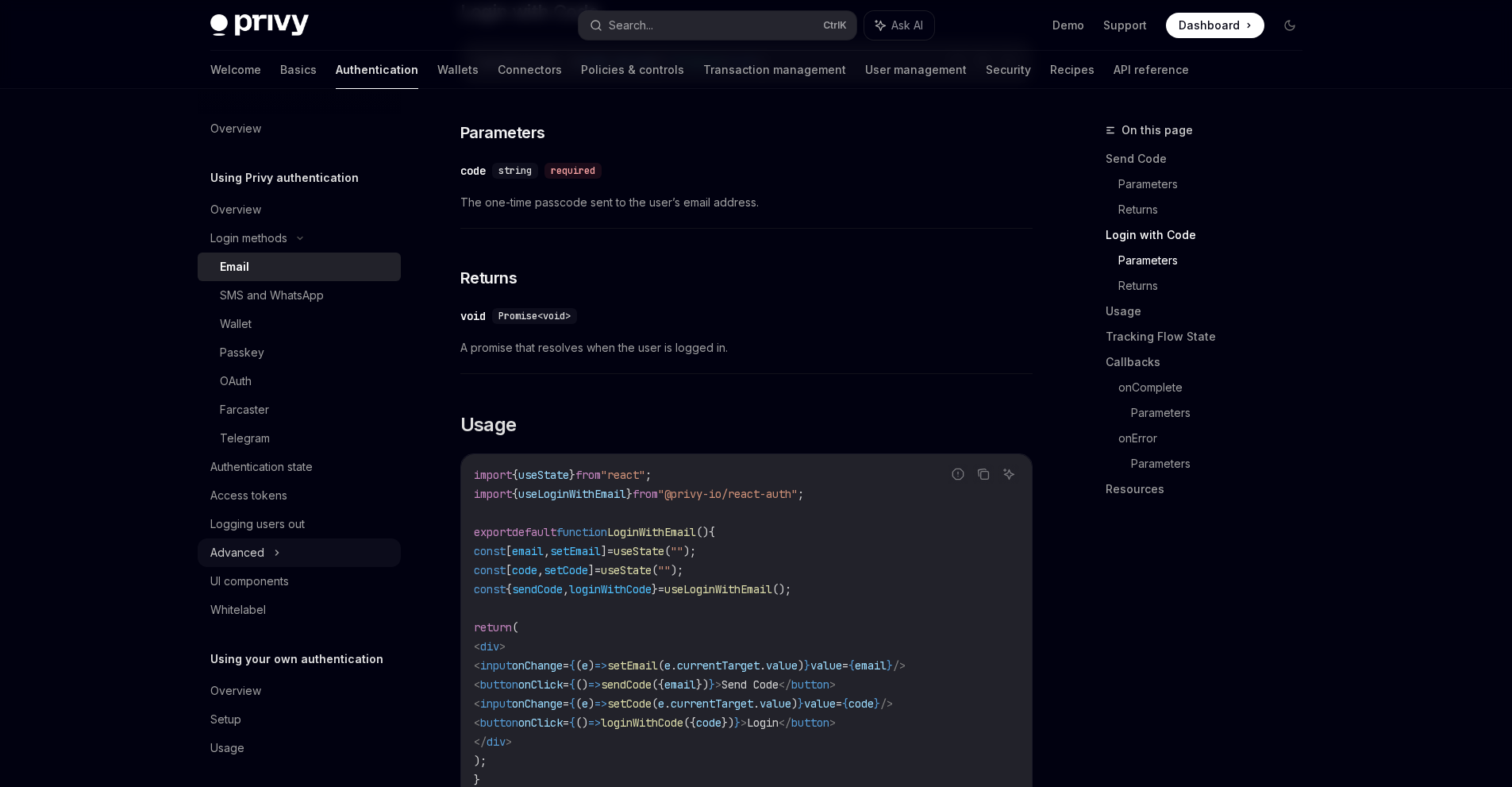
click at [273, 557] on icon at bounding box center [277, 552] width 7 height 19
click at [354, 671] on div "UI components" at bounding box center [300, 666] width 181 height 19
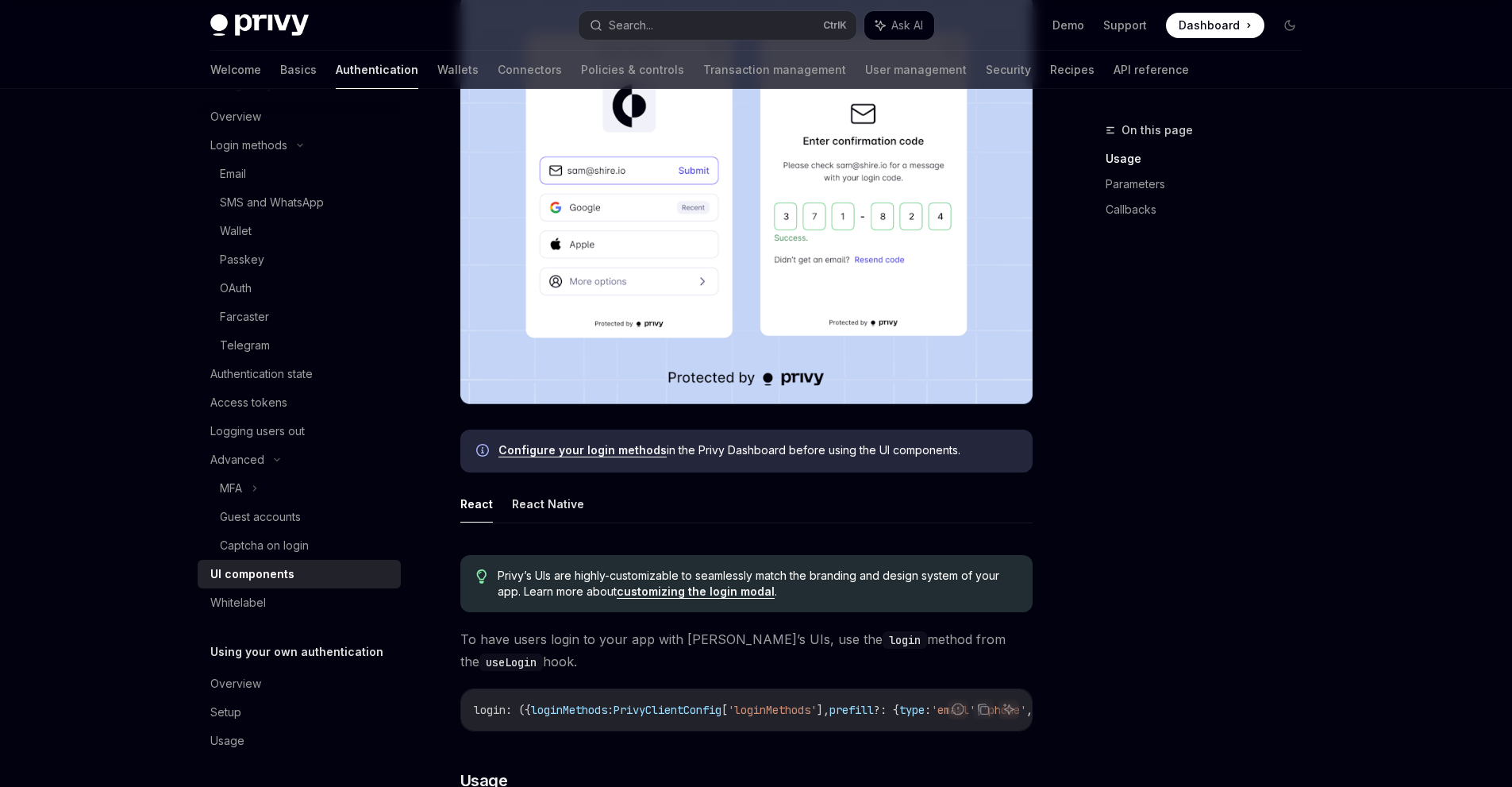
scroll to position [318, 0]
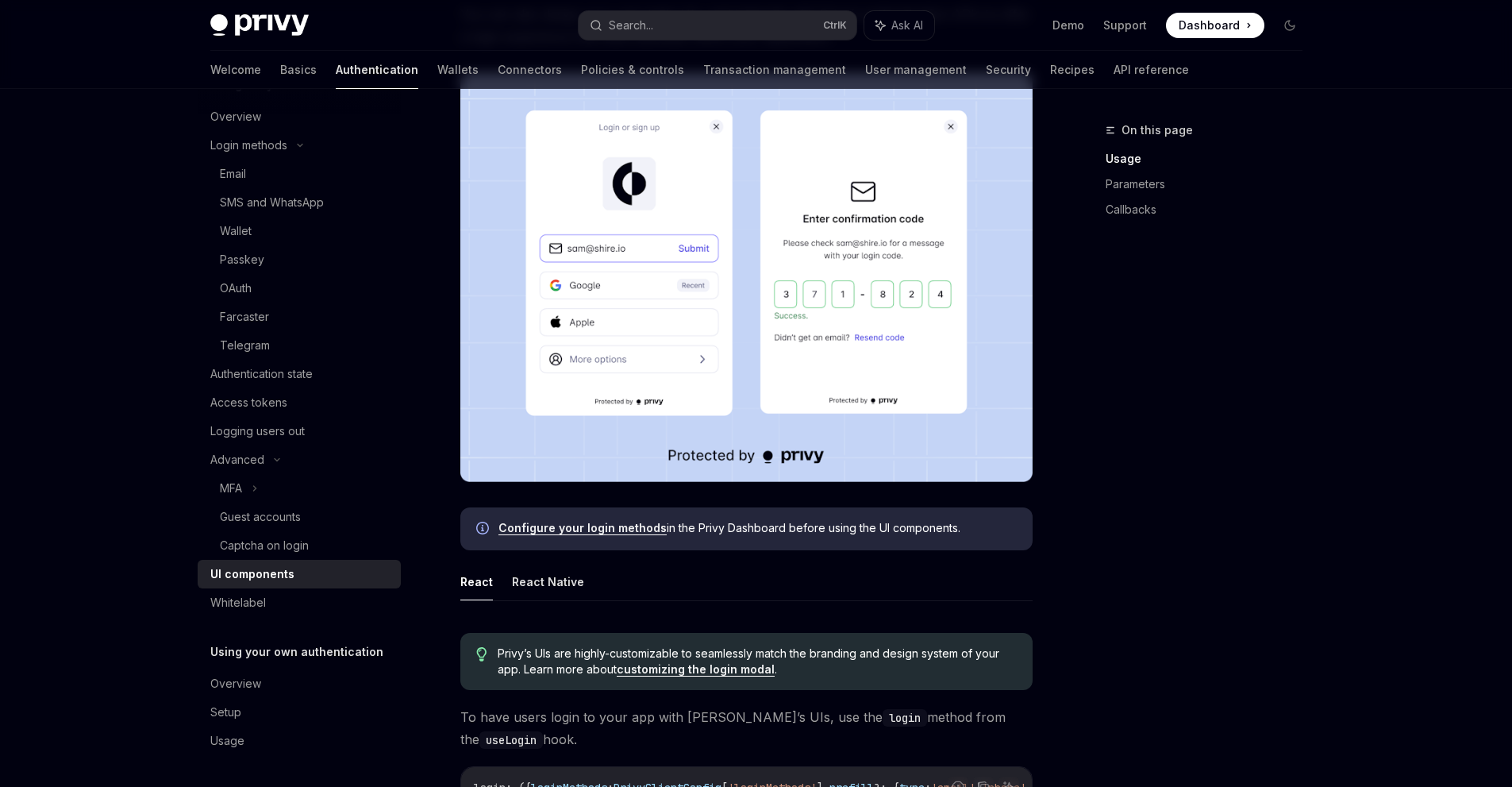
click at [646, 529] on link "Configure your login methods" at bounding box center [583, 528] width 168 height 14
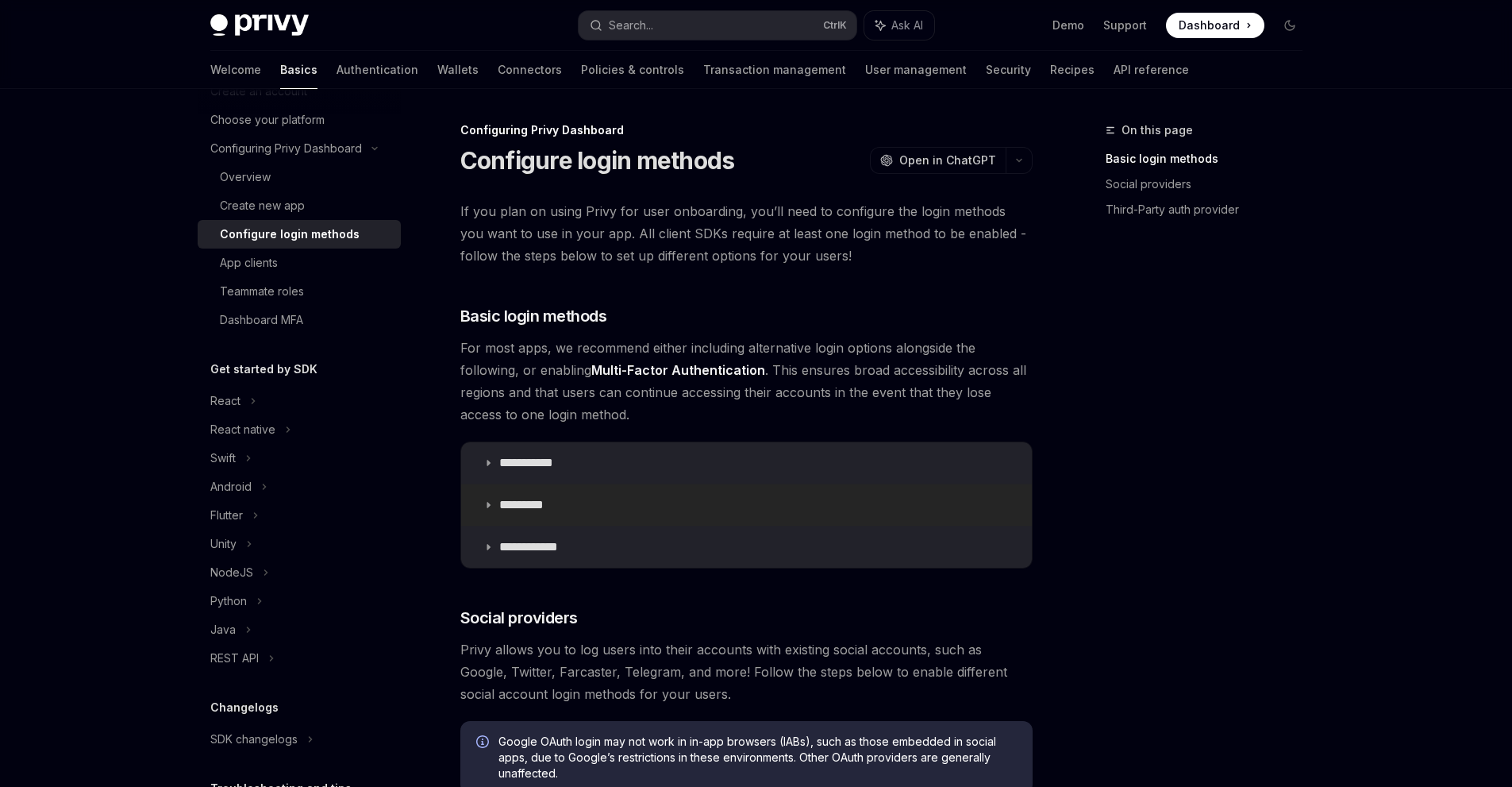
click at [692, 495] on summary "*********" at bounding box center [746, 505] width 571 height 42
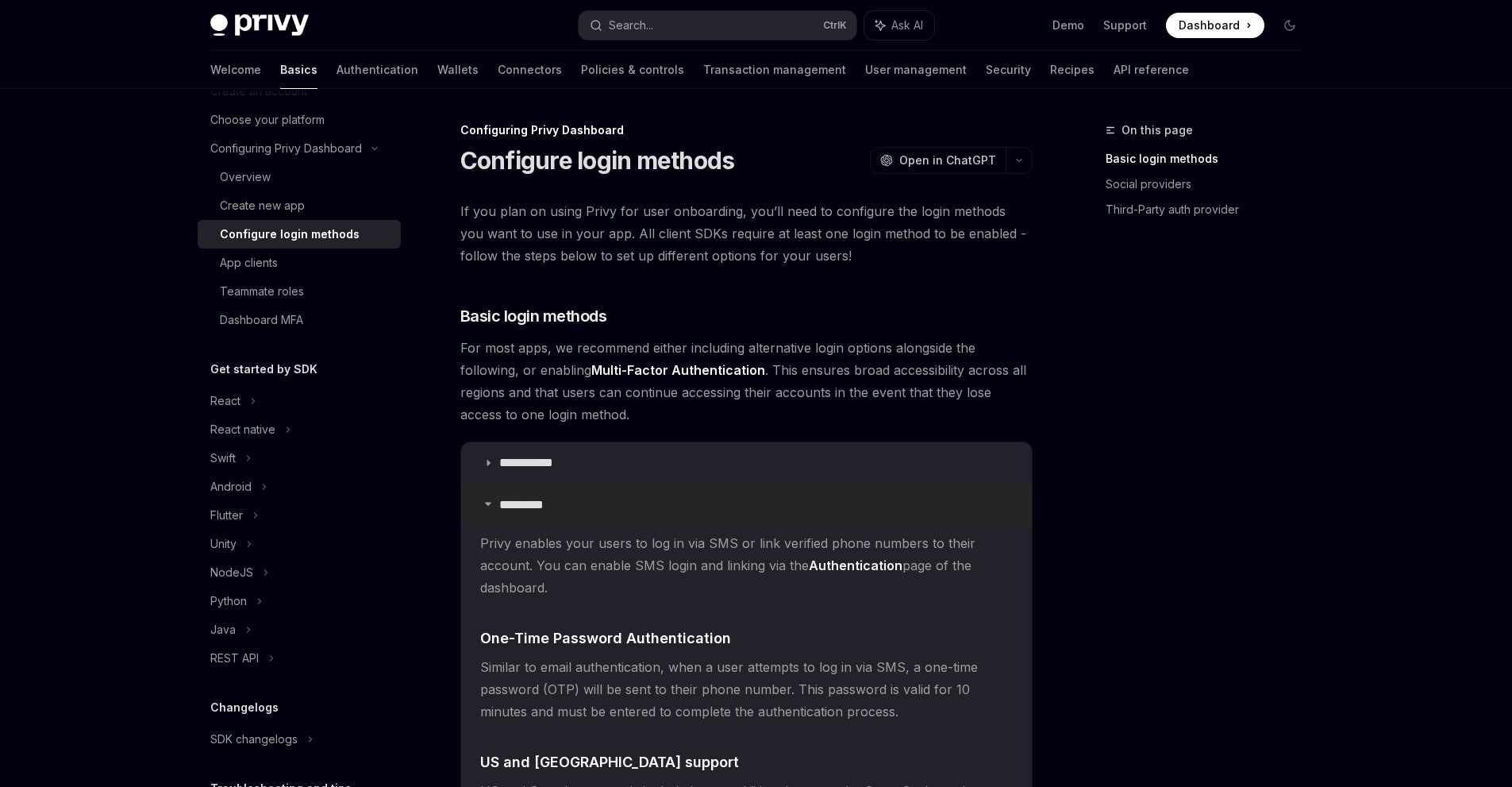
click at [692, 495] on summary "*********" at bounding box center [746, 505] width 571 height 42
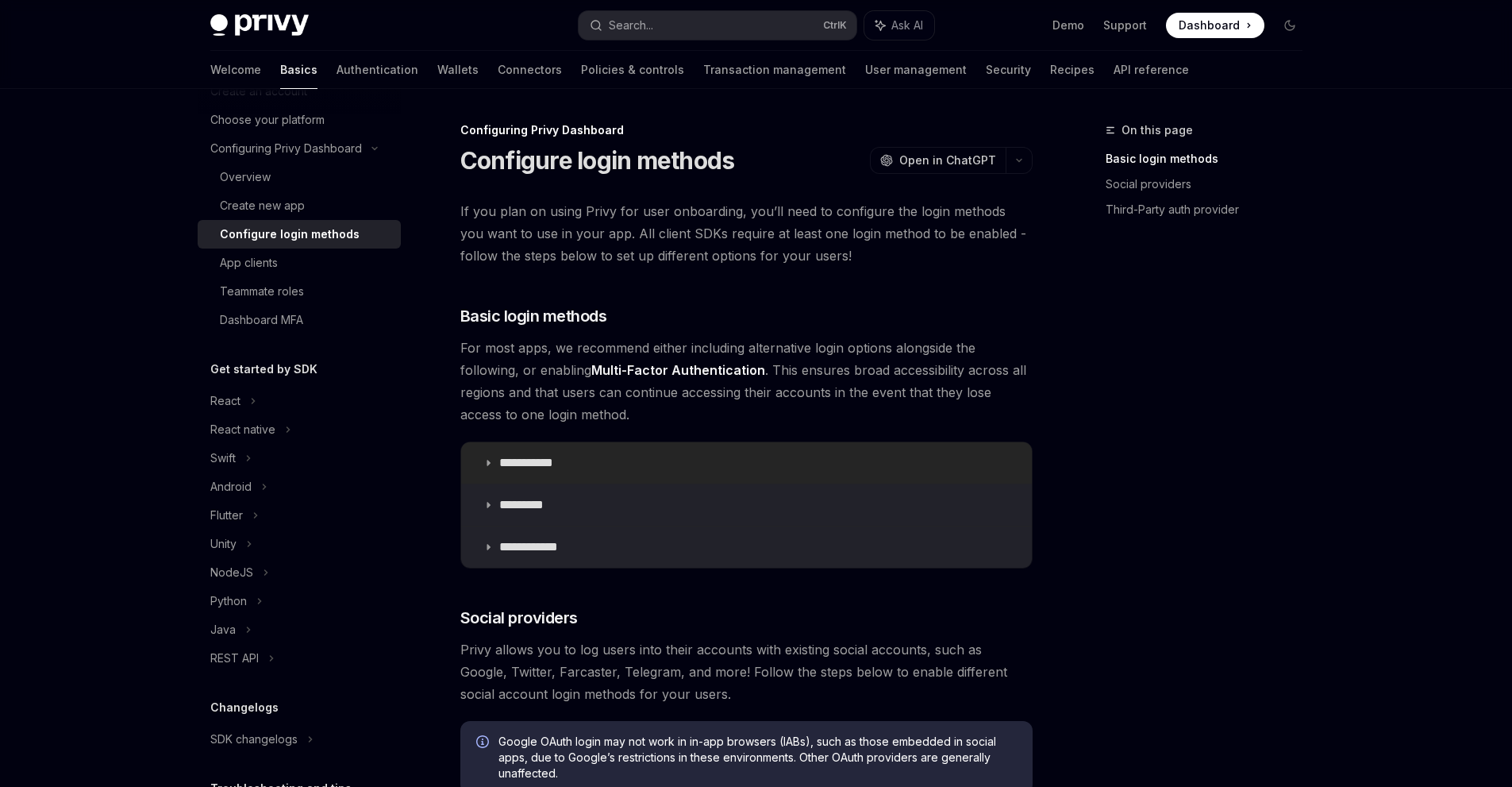
click at [721, 463] on summary "**********" at bounding box center [746, 463] width 571 height 42
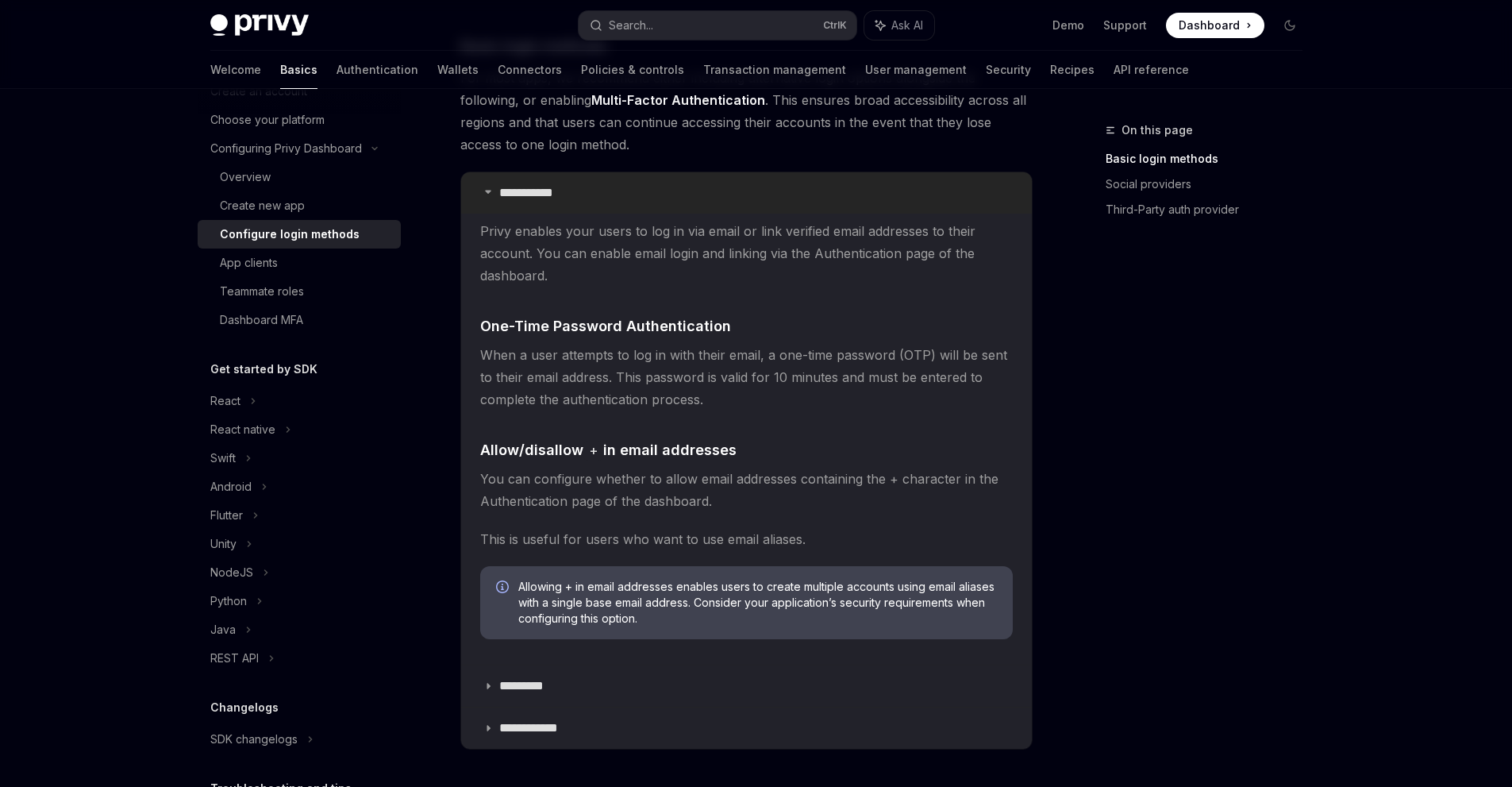
scroll to position [158, 0]
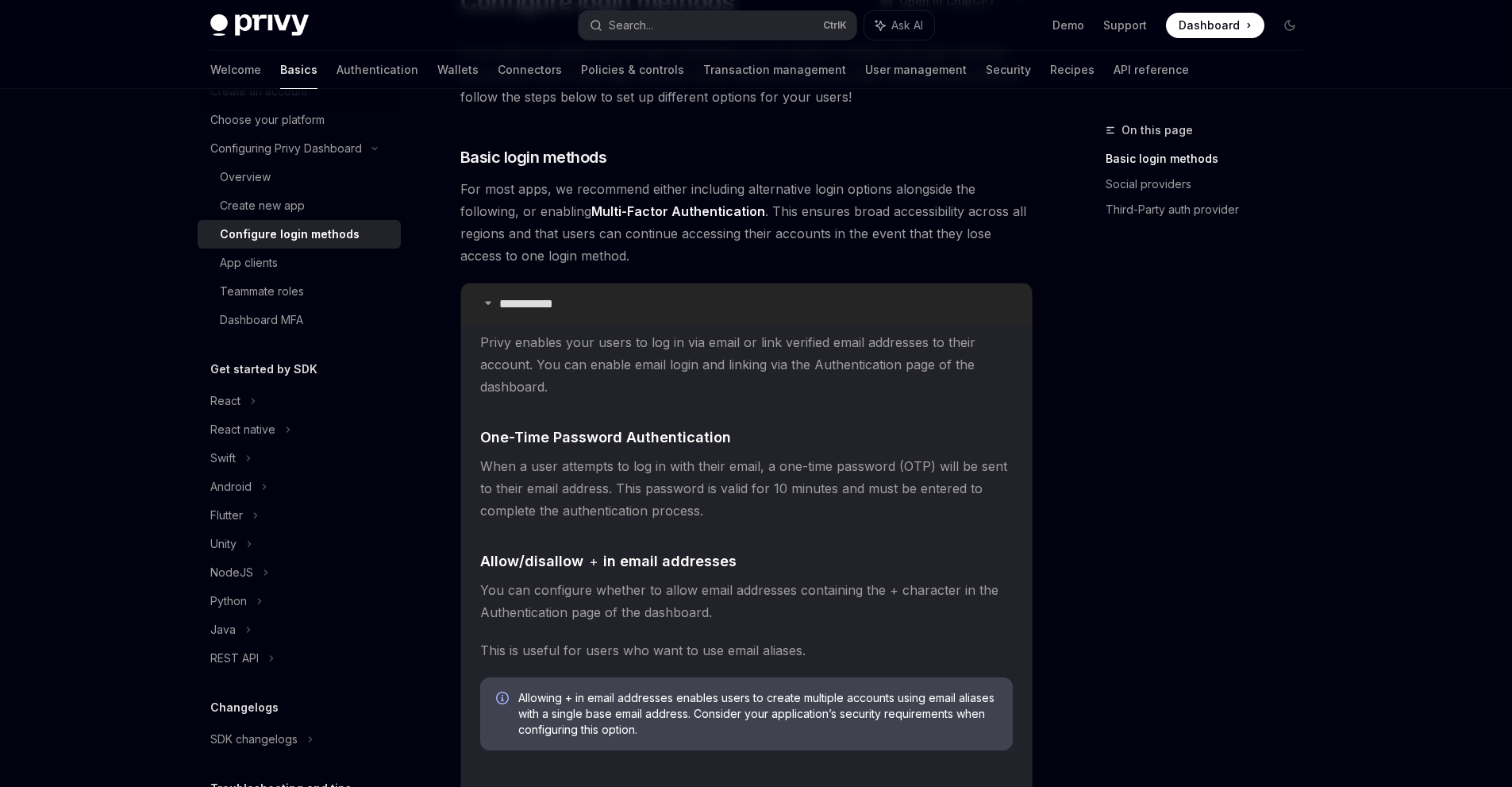
click at [618, 298] on summary "**********" at bounding box center [746, 304] width 571 height 42
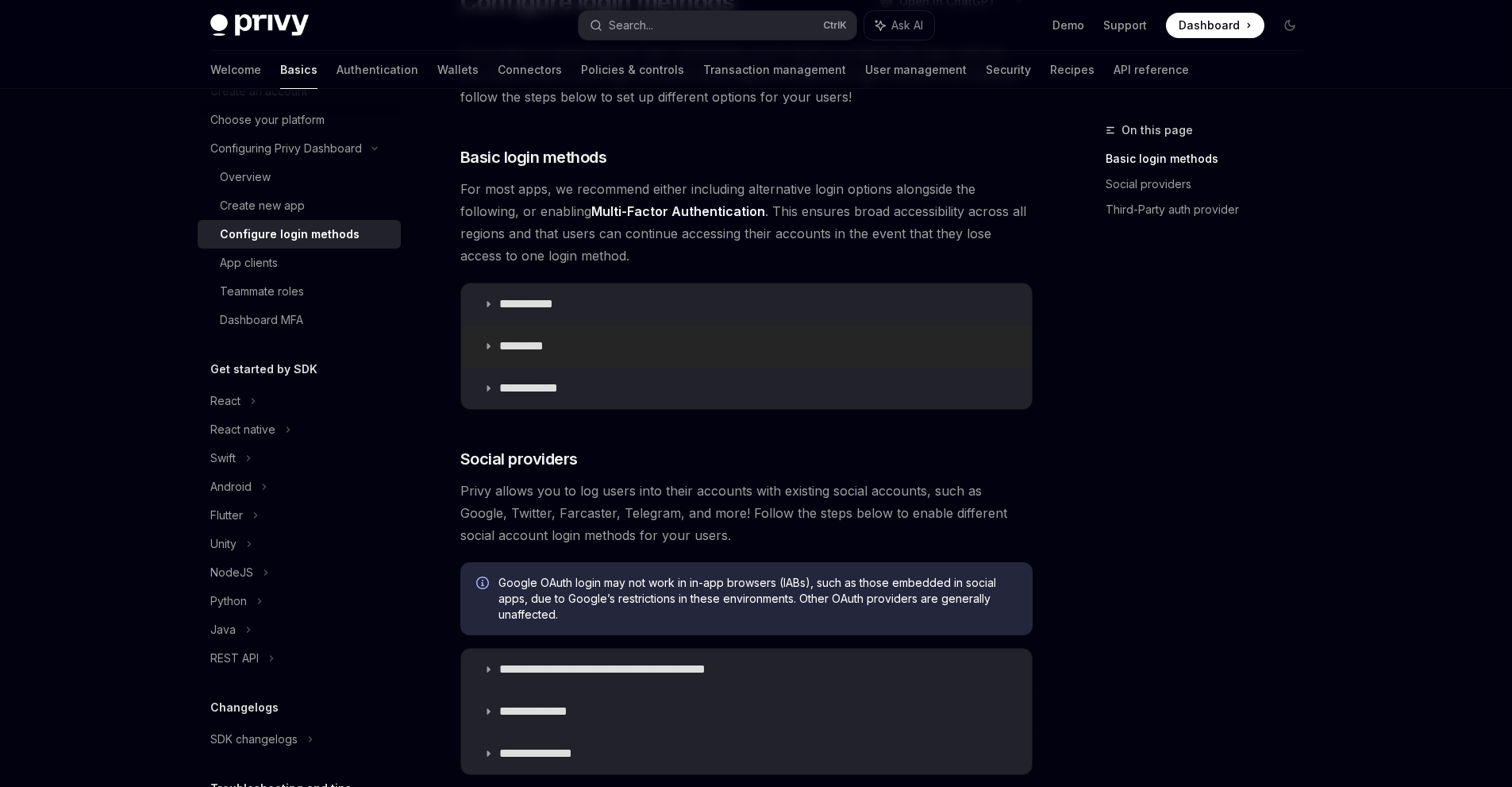
click at [589, 351] on summary "*********" at bounding box center [746, 346] width 571 height 42
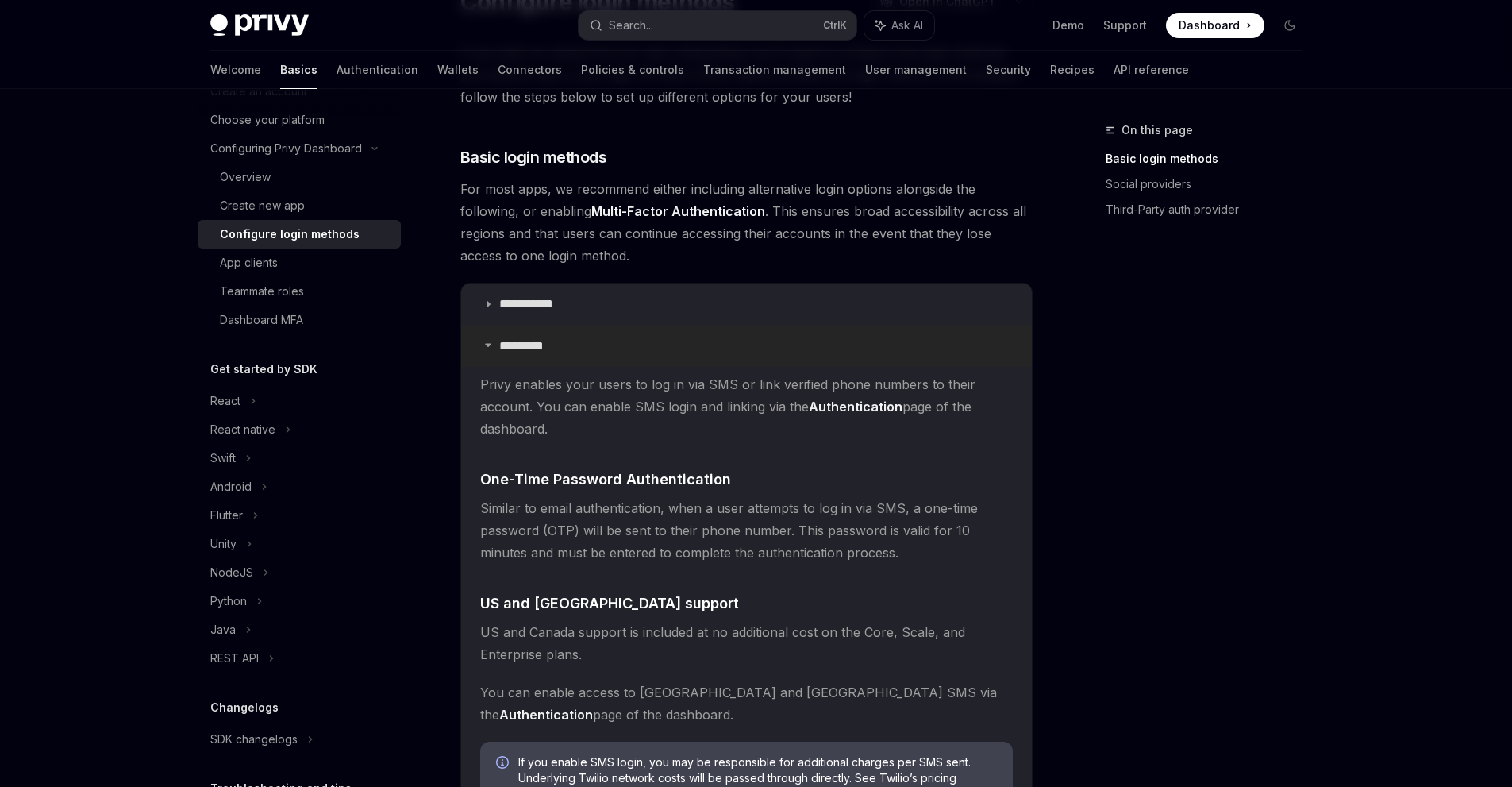
click at [589, 351] on summary "*********" at bounding box center [746, 346] width 571 height 42
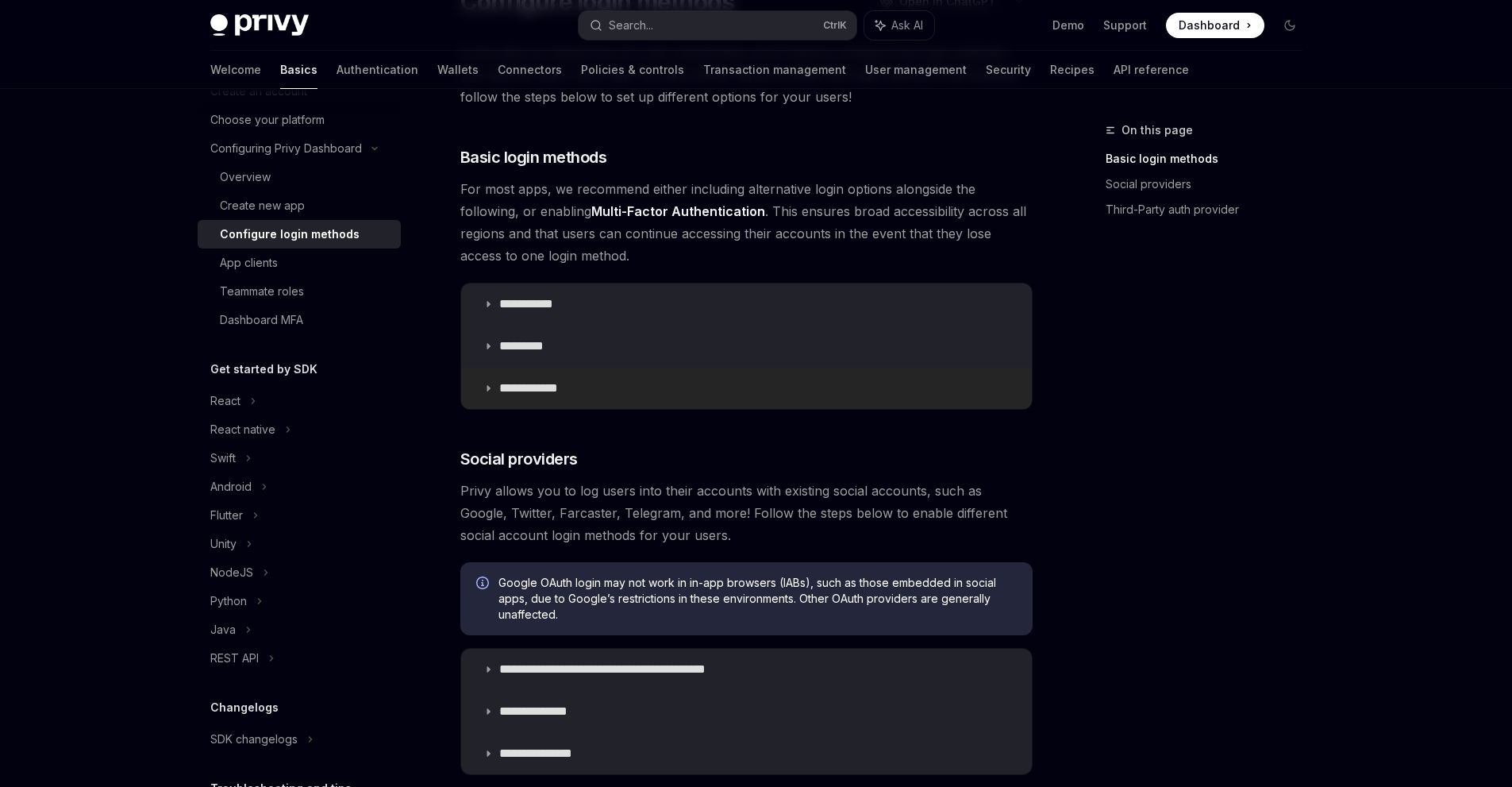
click at [582, 389] on summary "**********" at bounding box center [746, 388] width 571 height 42
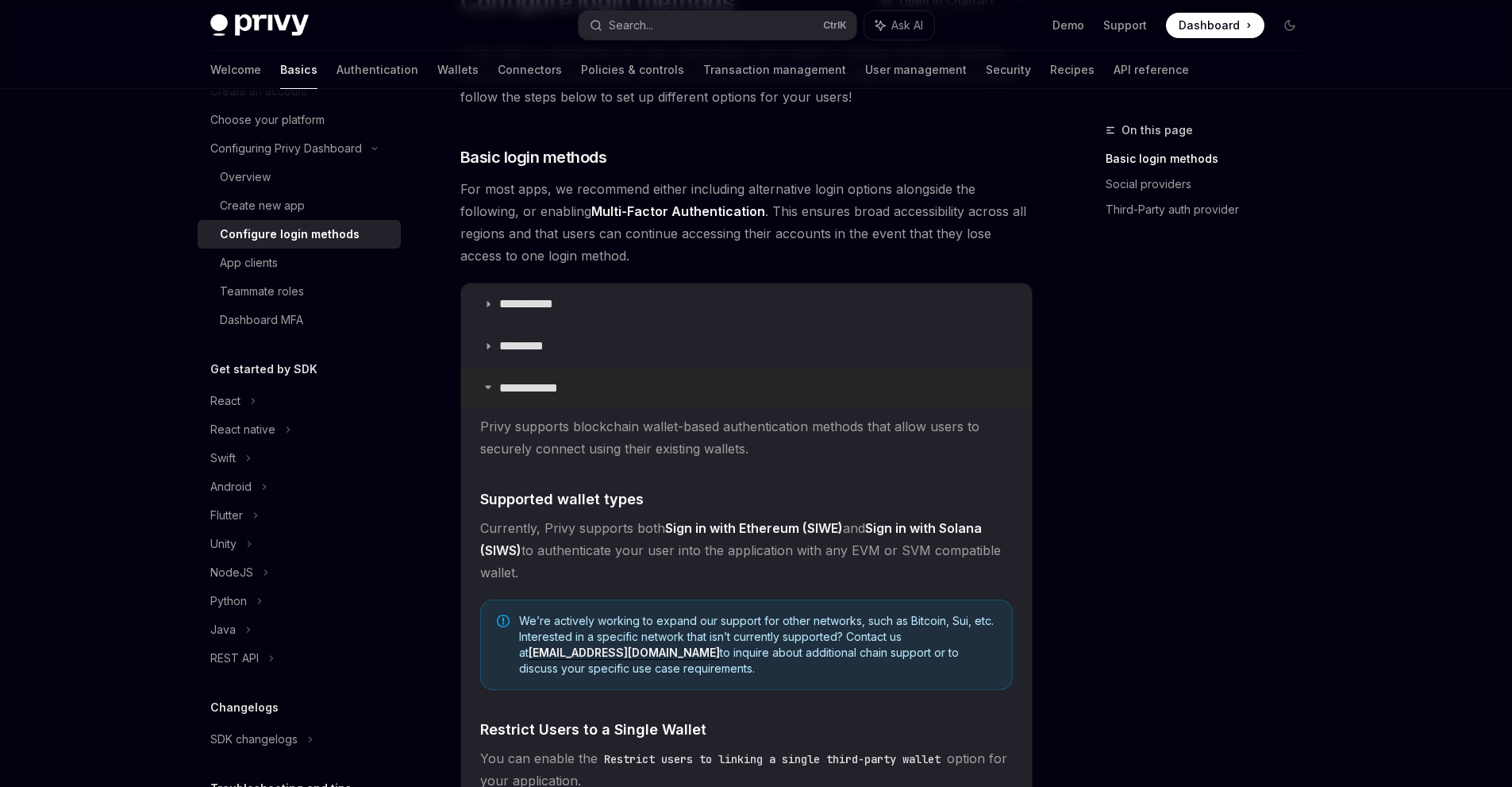
click at [582, 388] on summary "**********" at bounding box center [746, 388] width 571 height 42
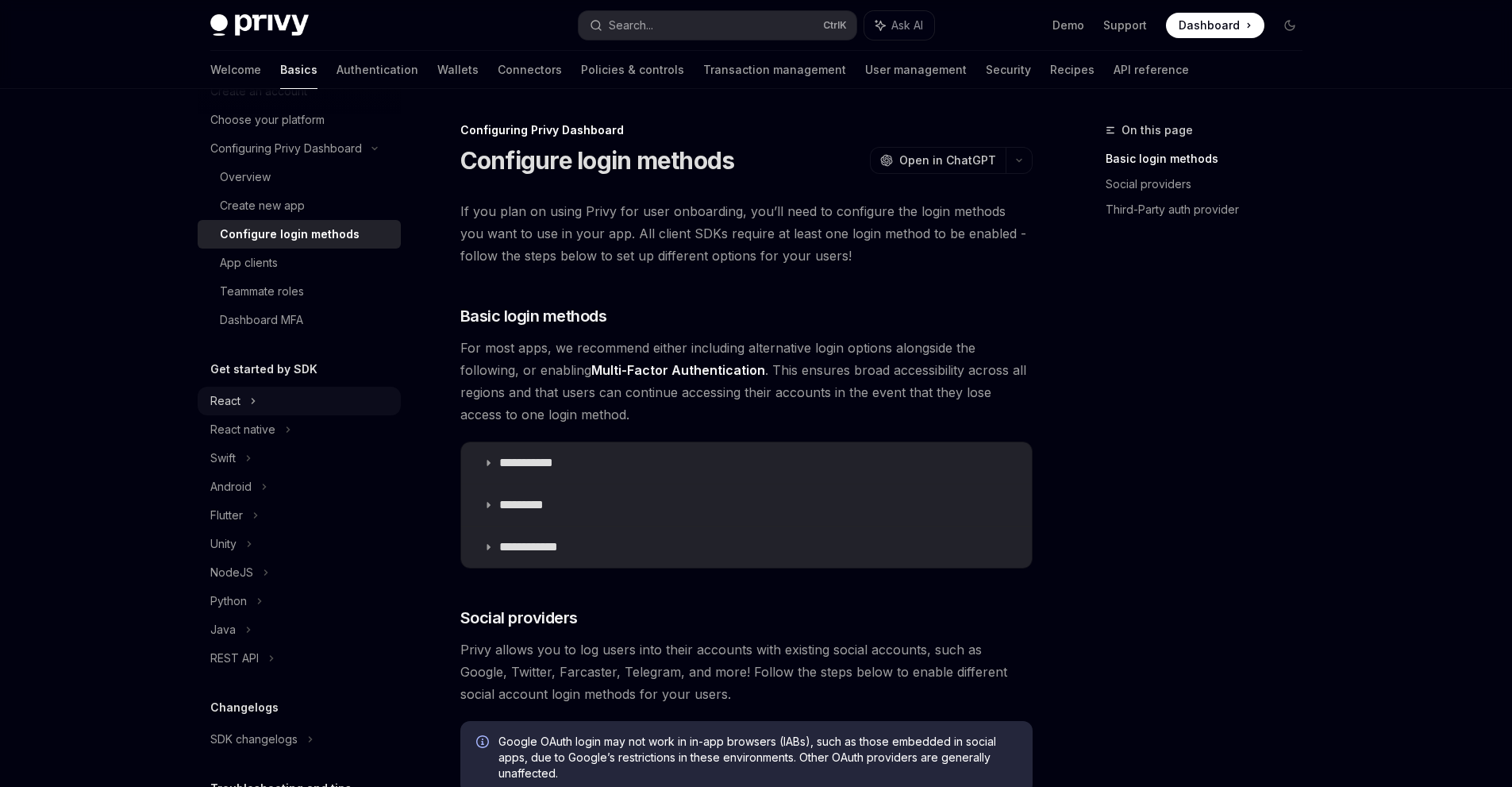
click at [298, 392] on div "React" at bounding box center [299, 401] width 203 height 28
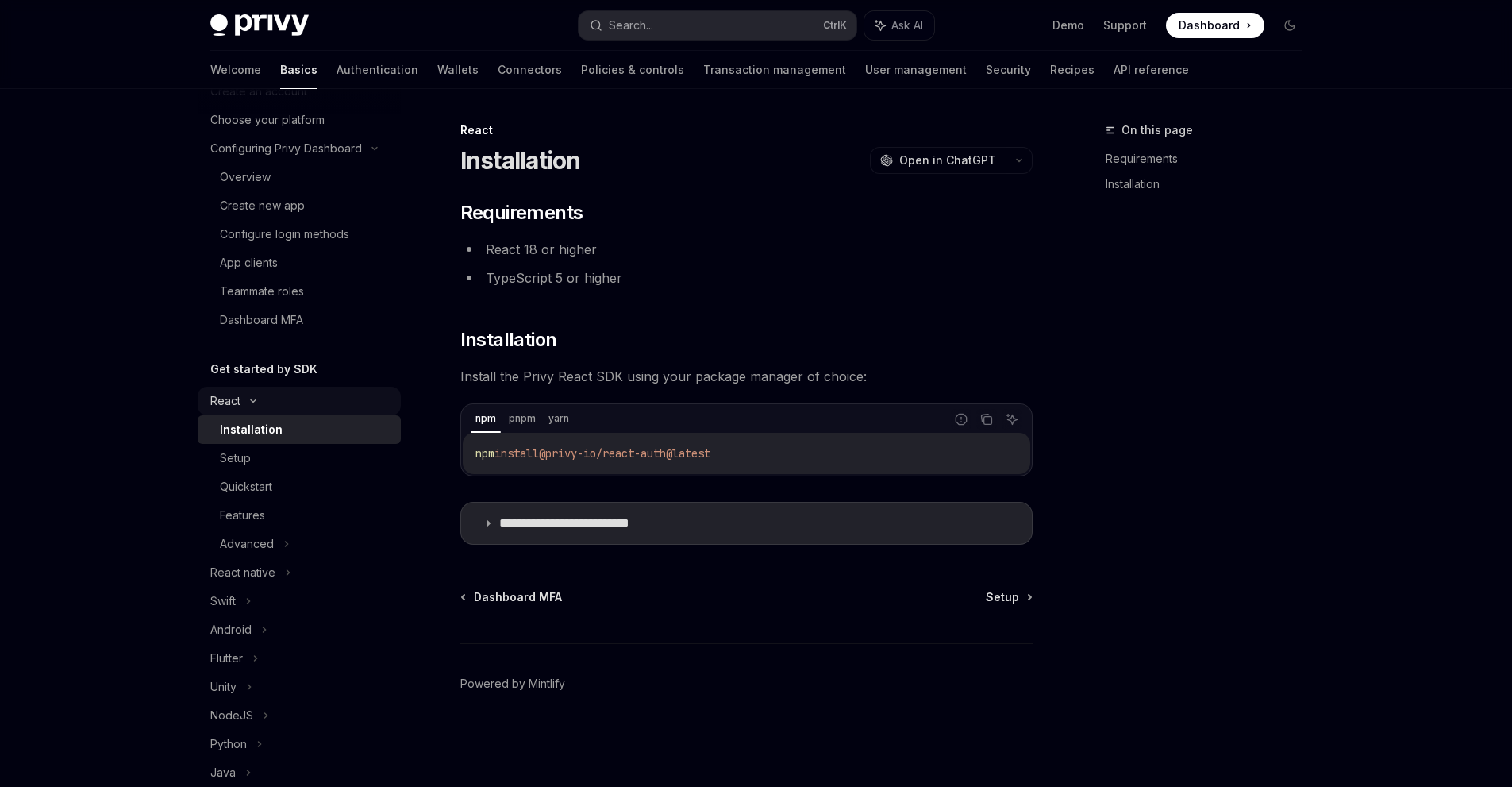
type textarea "*"
click at [996, 416] on icon "Copy the contents from the code block" at bounding box center [992, 419] width 13 height 13
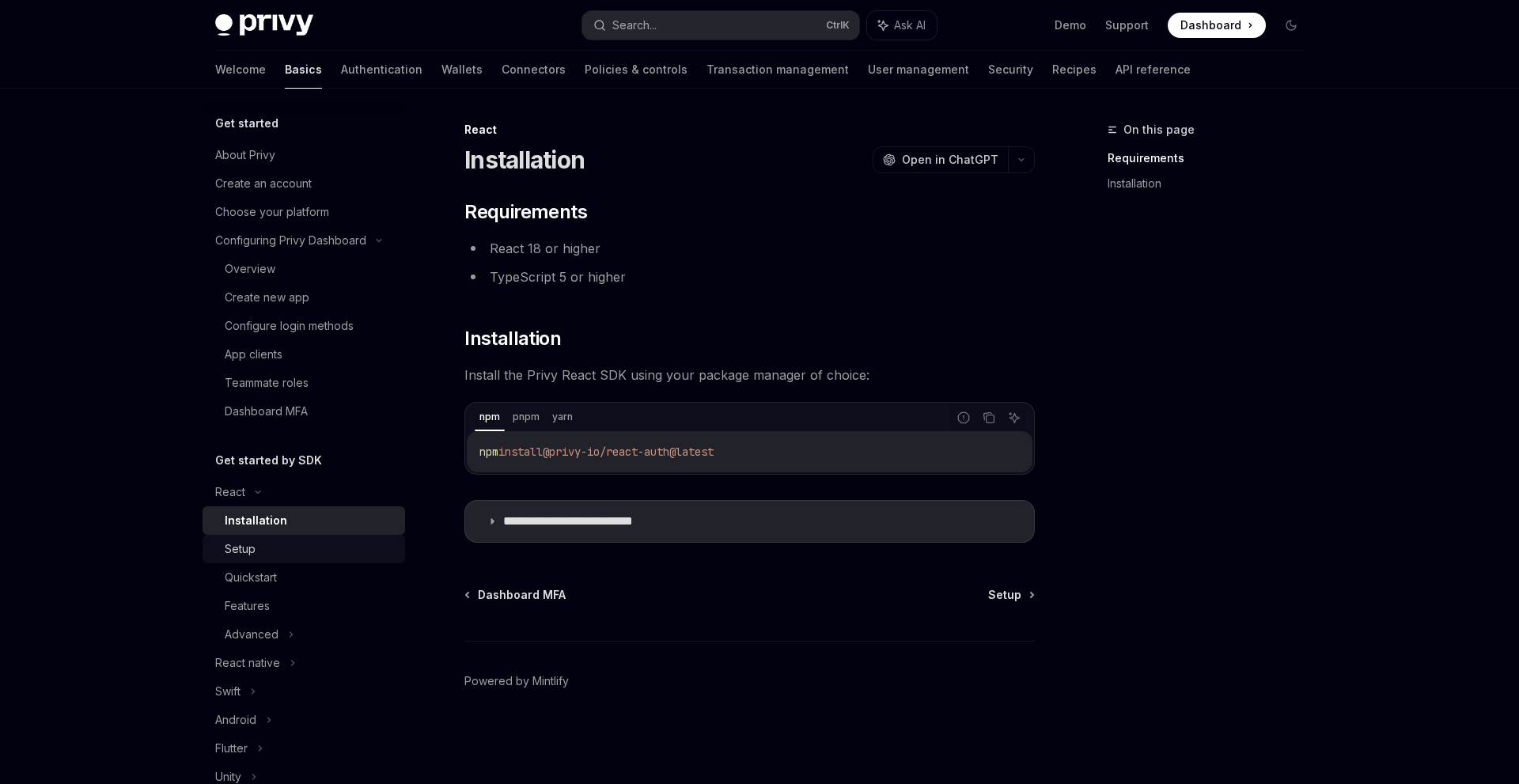
click at [288, 555] on div "Setup" at bounding box center [310, 548] width 171 height 19
type textarea "*"
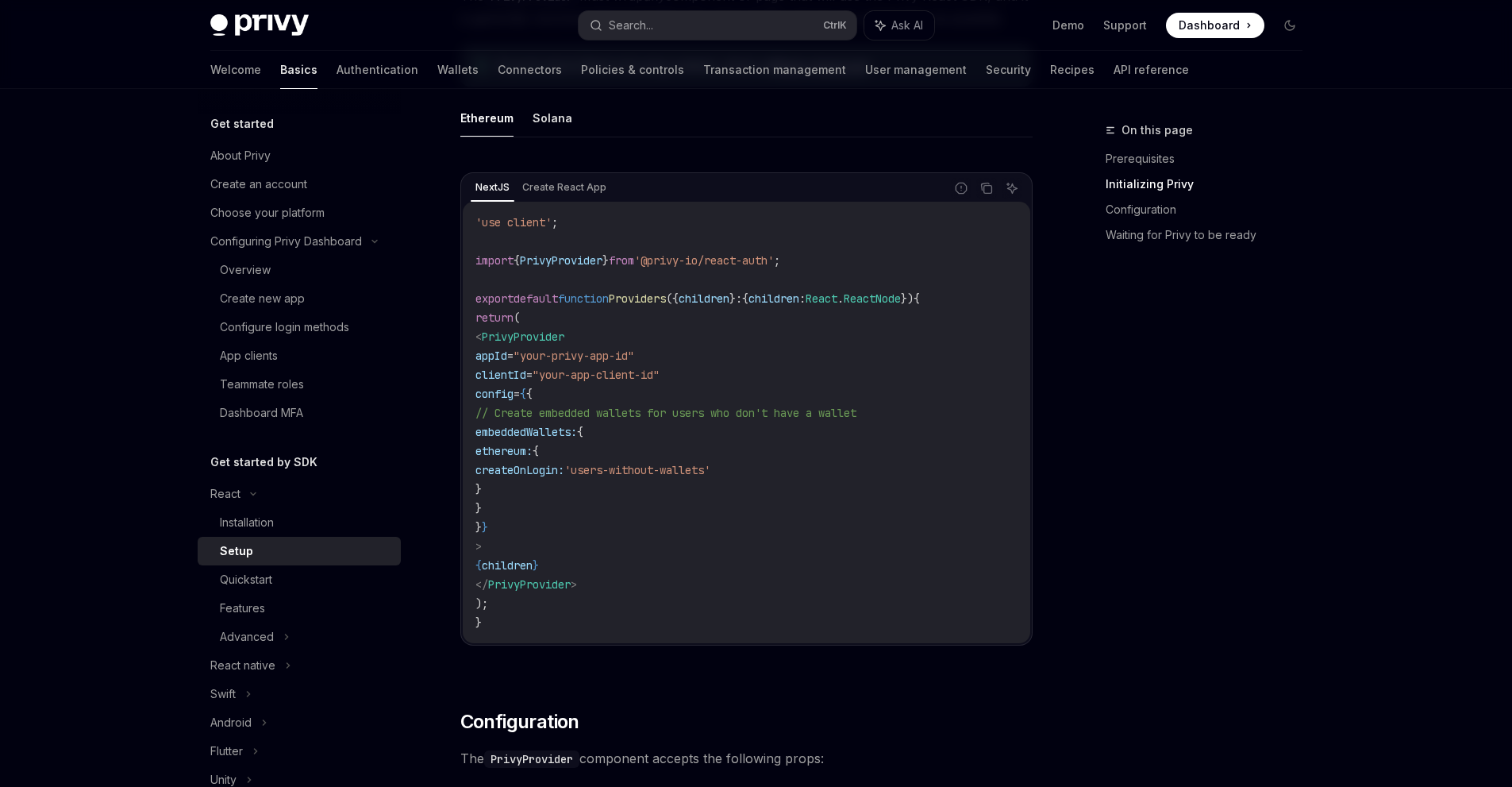
scroll to position [476, 0]
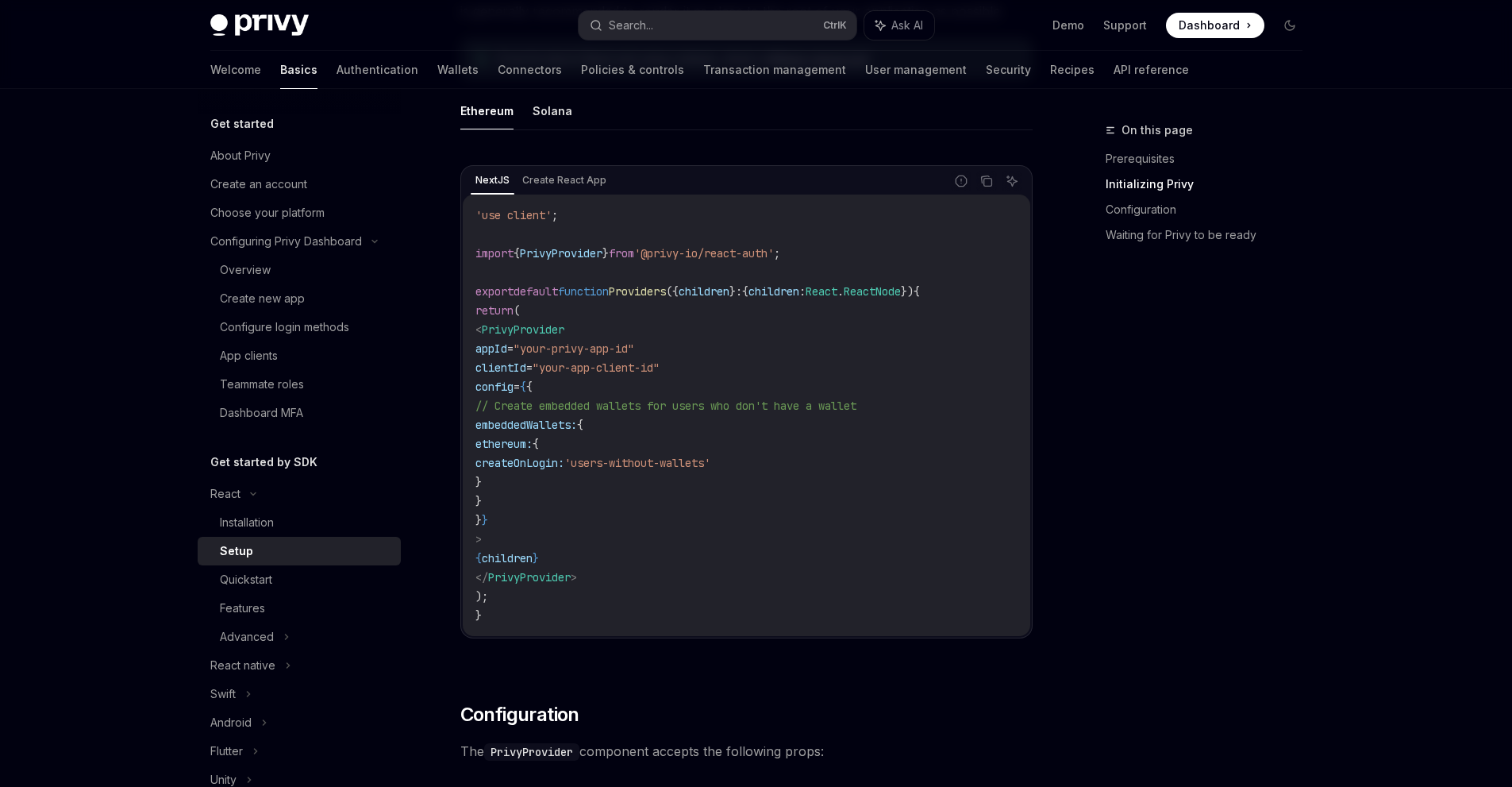
click at [666, 292] on span "Providers" at bounding box center [637, 291] width 58 height 14
copy span "Providers"
click at [642, 290] on span "Providers" at bounding box center [637, 291] width 58 height 14
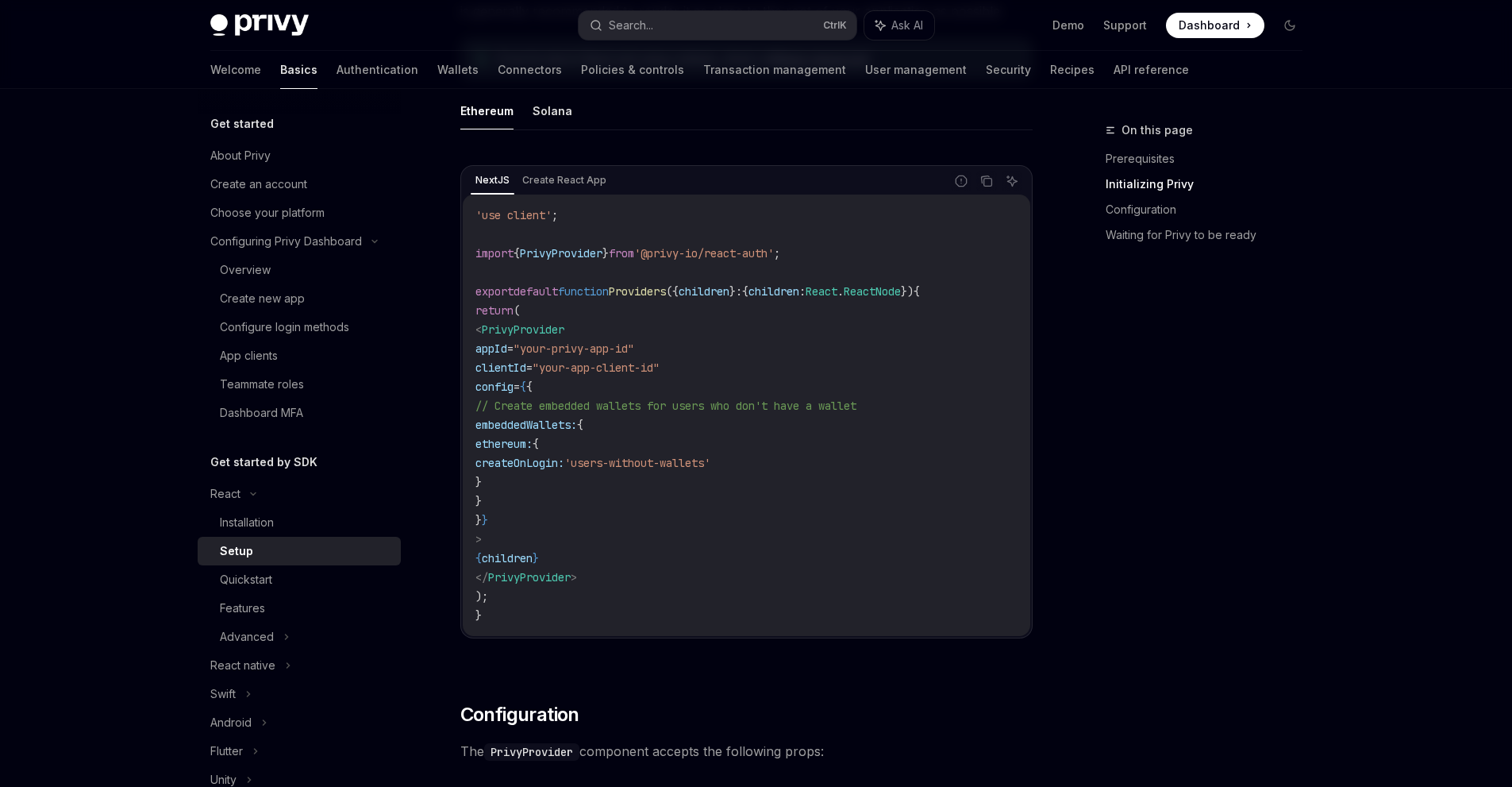
click at [974, 182] on div "Report incorrect code Copy Ask AI" at bounding box center [987, 181] width 72 height 21
click at [981, 181] on icon "Copy the contents from the code block" at bounding box center [985, 179] width 8 height 8
